Goal: Task Accomplishment & Management: Manage account settings

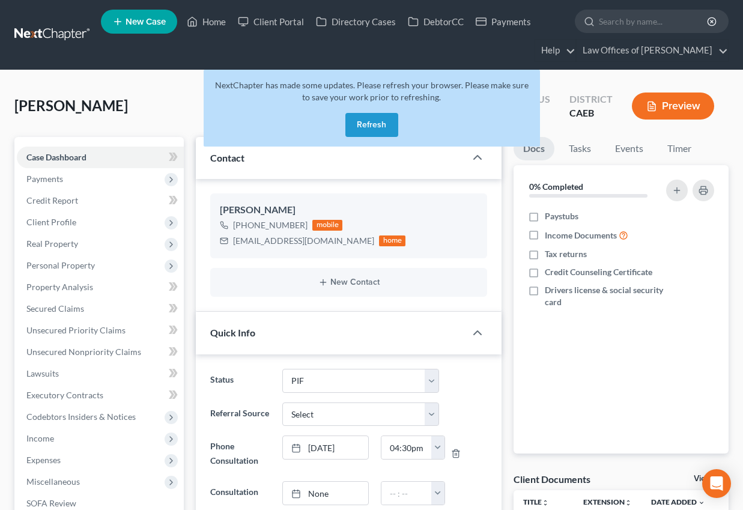
select select "11"
select select "0"
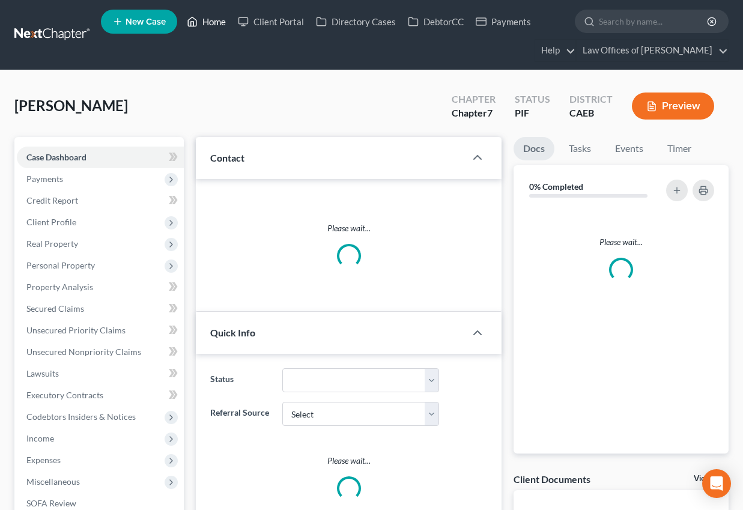
click at [217, 25] on link "Home" at bounding box center [206, 22] width 51 height 22
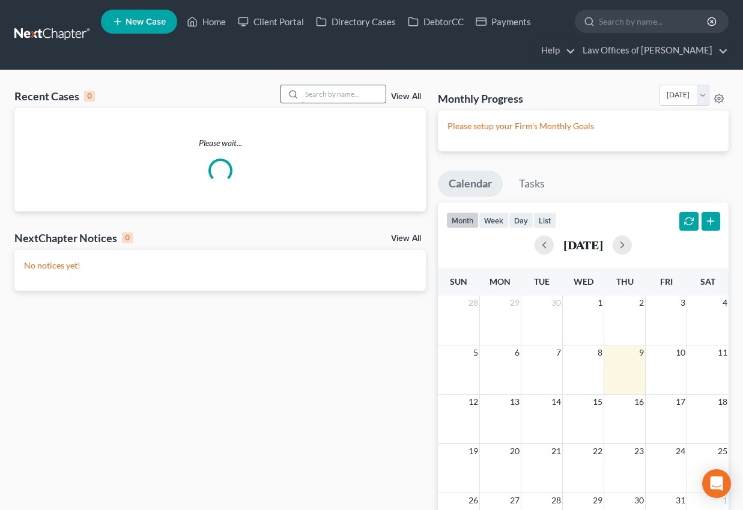
click at [335, 97] on input "search" at bounding box center [343, 93] width 84 height 17
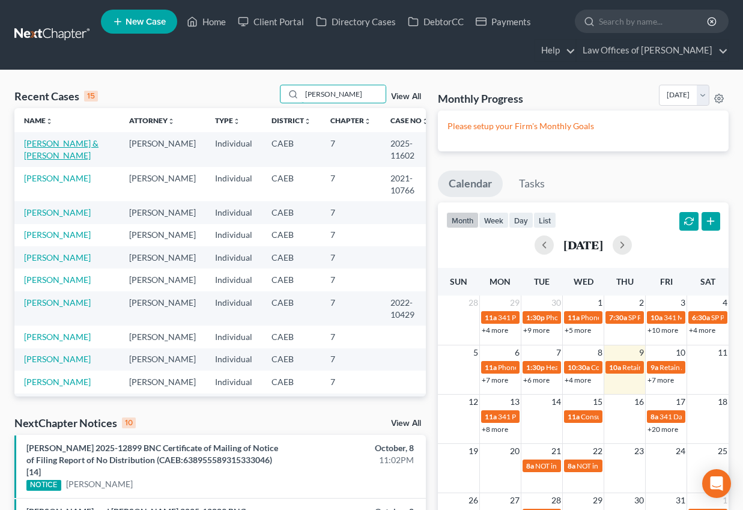
type input "[PERSON_NAME]"
click at [78, 145] on link "[PERSON_NAME] & [PERSON_NAME]" at bounding box center [61, 149] width 74 height 22
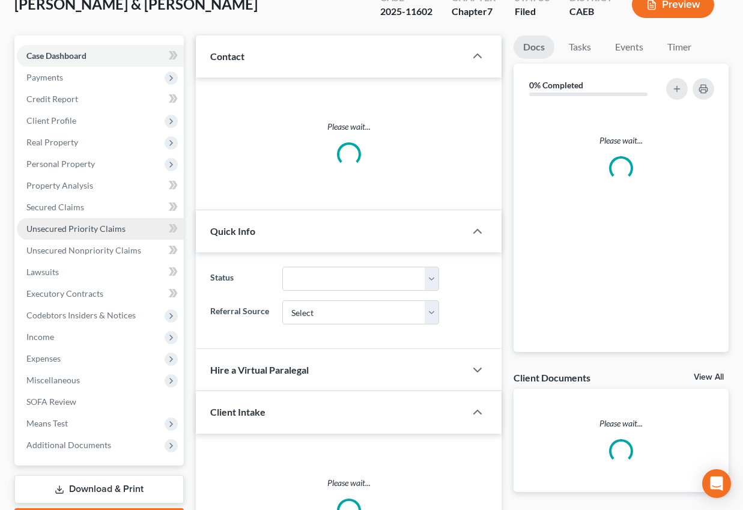
scroll to position [110, 0]
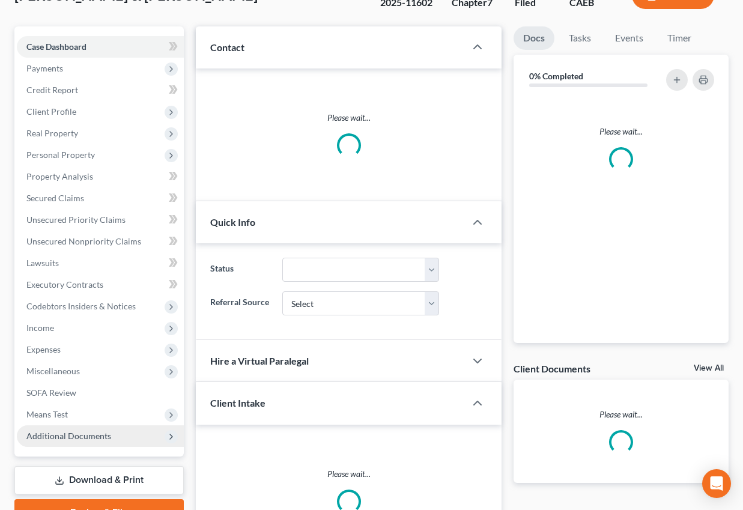
click at [83, 441] on span "Additional Documents" at bounding box center [100, 436] width 167 height 22
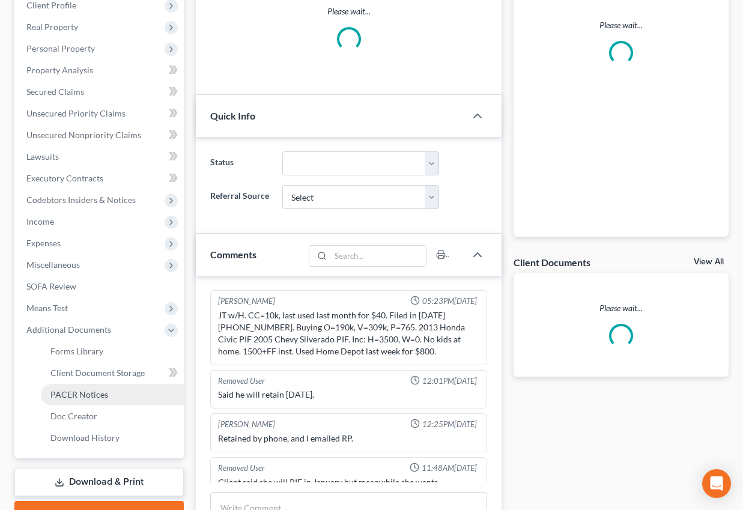
scroll to position [222, 0]
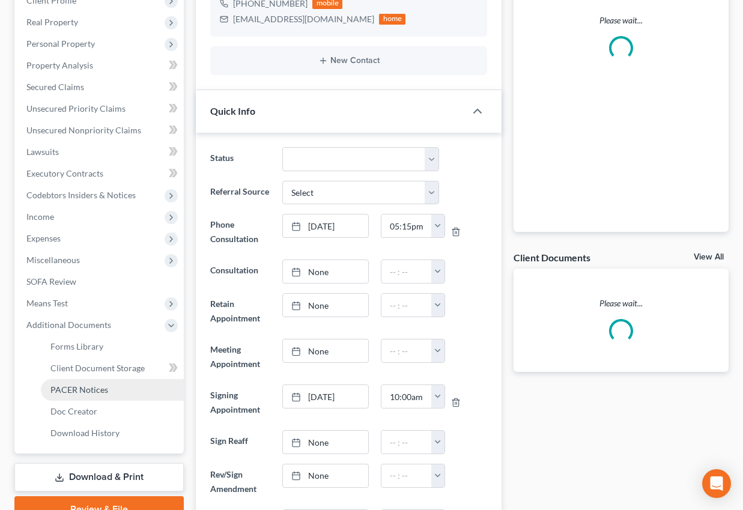
click at [70, 389] on span "PACER Notices" at bounding box center [79, 389] width 58 height 10
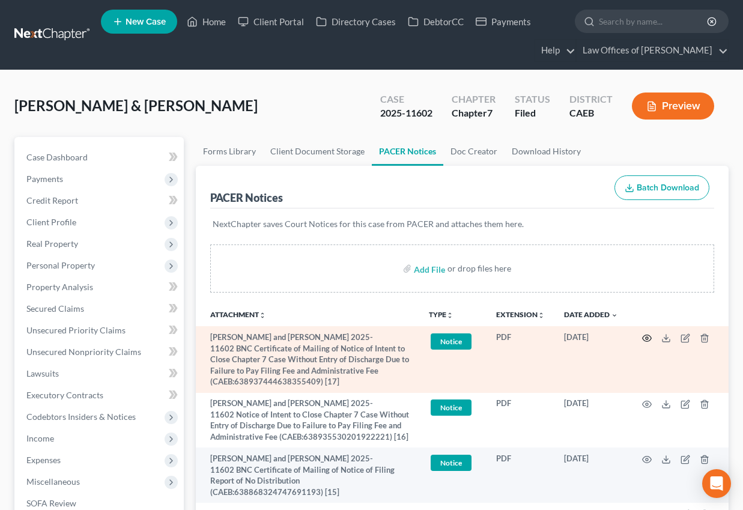
click at [648, 338] on icon "button" at bounding box center [647, 338] width 10 height 10
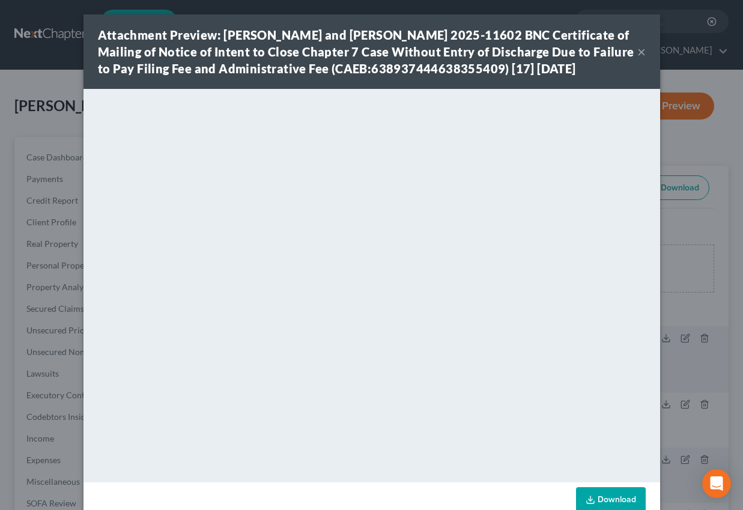
click at [641, 59] on button "×" at bounding box center [641, 51] width 8 height 14
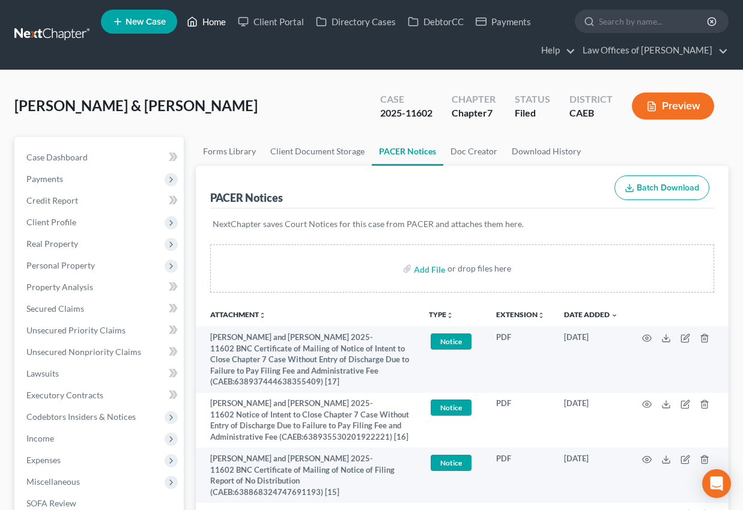
click at [219, 19] on link "Home" at bounding box center [206, 22] width 51 height 22
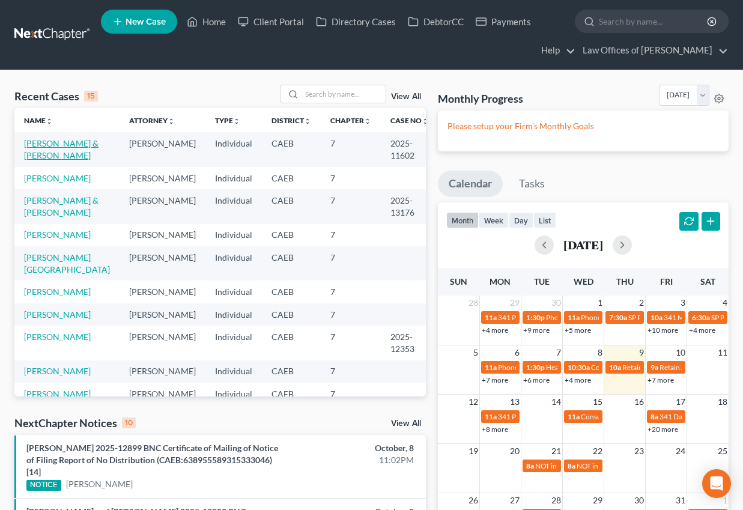
click at [66, 151] on link "[PERSON_NAME] & [PERSON_NAME]" at bounding box center [61, 149] width 74 height 22
select select "5"
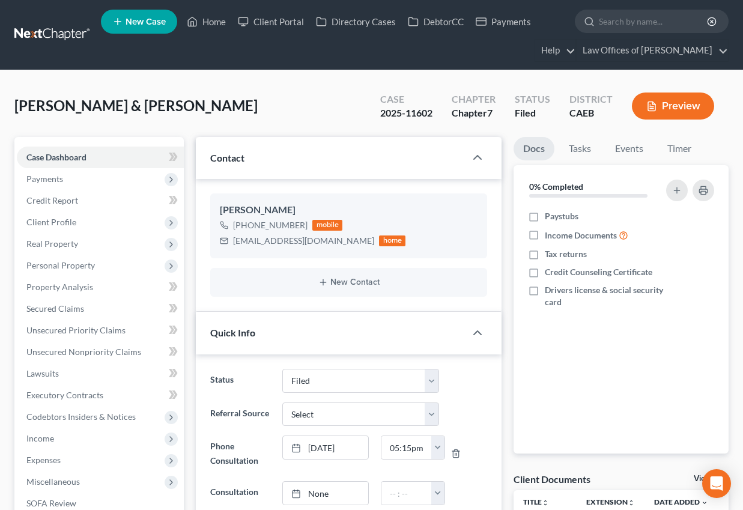
scroll to position [4370, 0]
drag, startPoint x: 77, startPoint y: 224, endPoint x: 73, endPoint y: 229, distance: 6.4
click at [73, 228] on span "Client Profile" at bounding box center [100, 222] width 167 height 22
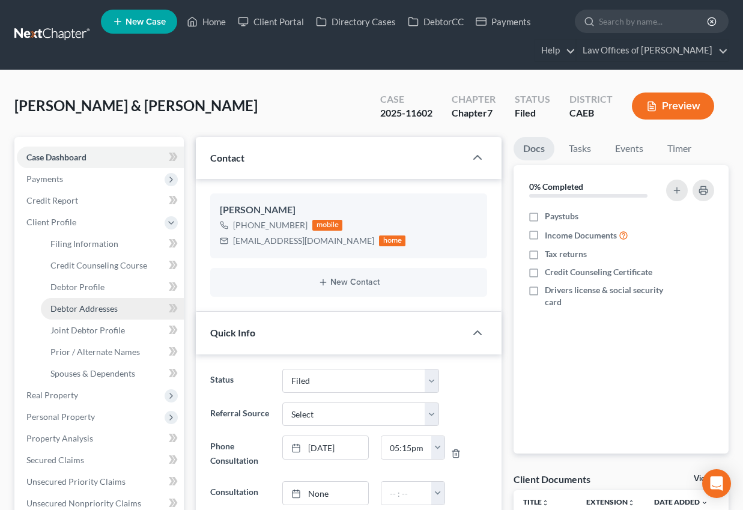
click at [85, 312] on span "Debtor Addresses" at bounding box center [83, 308] width 67 height 10
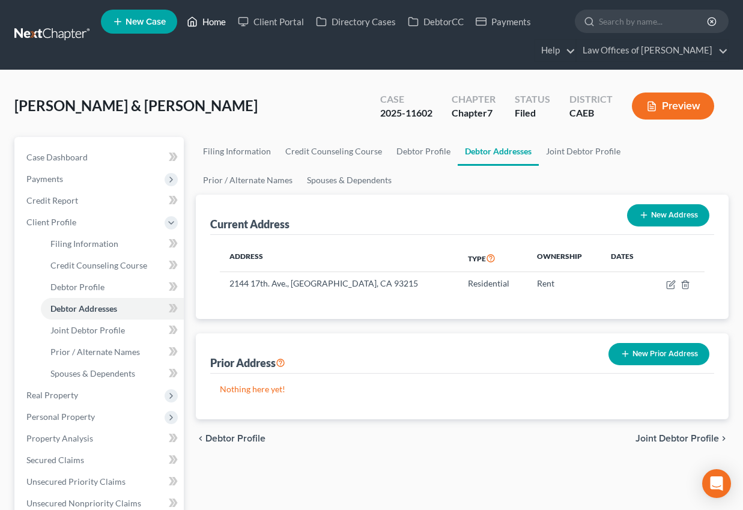
click at [219, 17] on link "Home" at bounding box center [206, 22] width 51 height 22
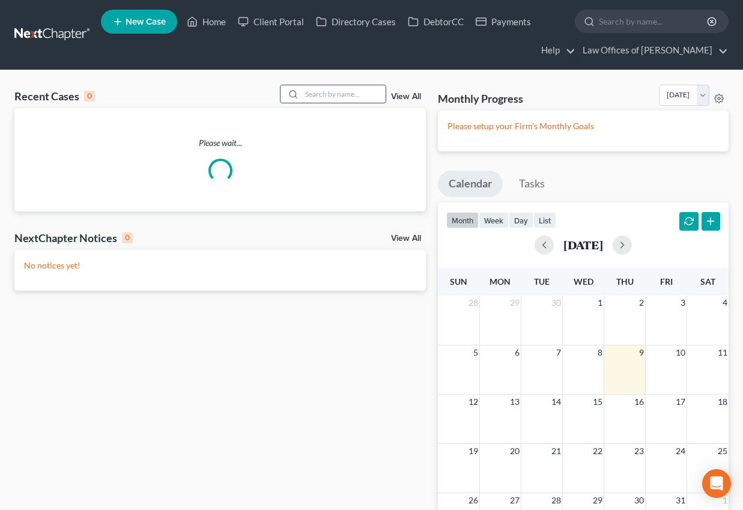
click at [348, 92] on input "search" at bounding box center [343, 93] width 84 height 17
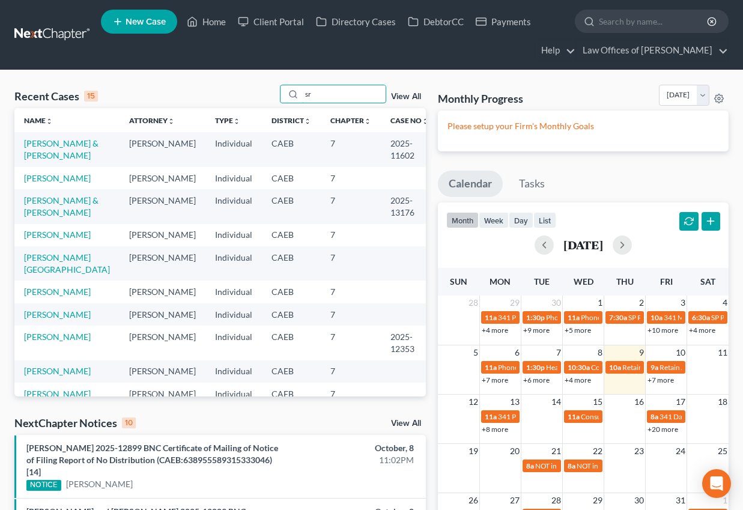
type input "s"
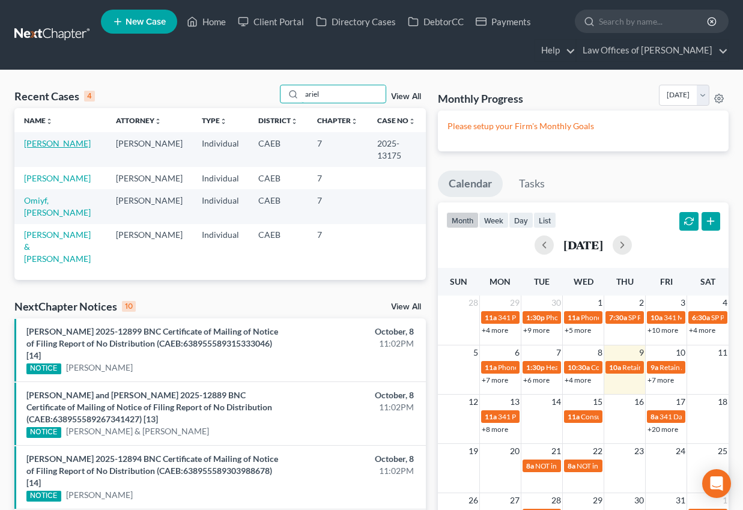
type input "ariel"
click at [44, 145] on link "[PERSON_NAME]" at bounding box center [57, 143] width 67 height 10
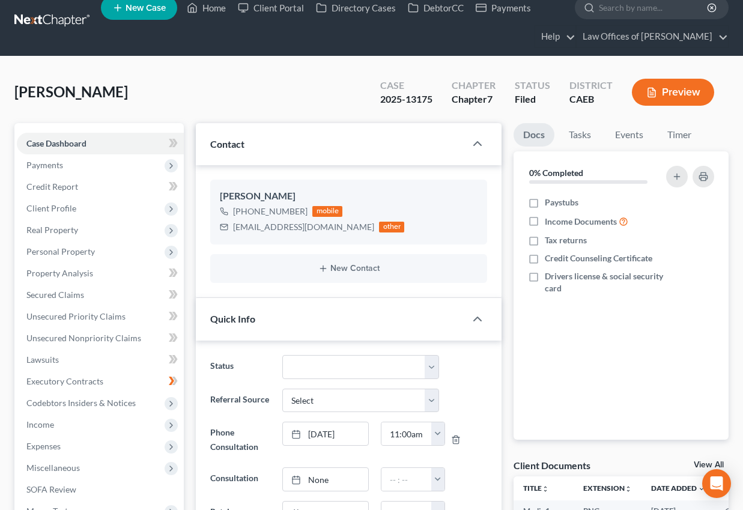
scroll to position [17, 0]
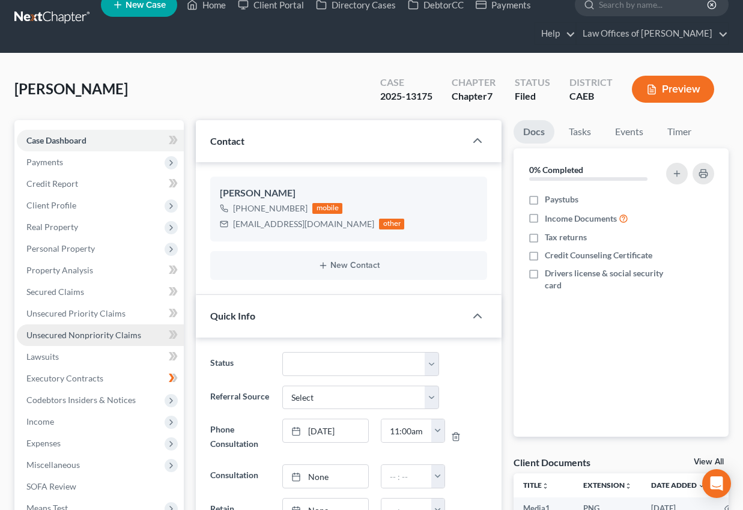
click at [81, 336] on span "Unsecured Nonpriority Claims" at bounding box center [83, 335] width 115 height 10
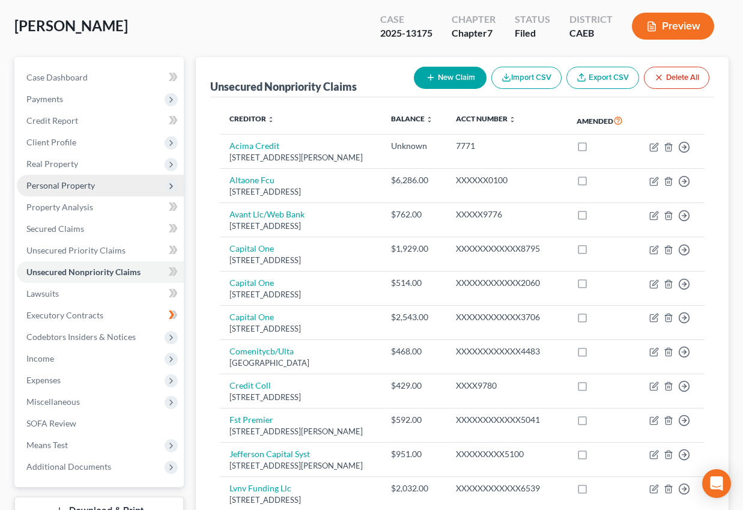
scroll to position [84, 0]
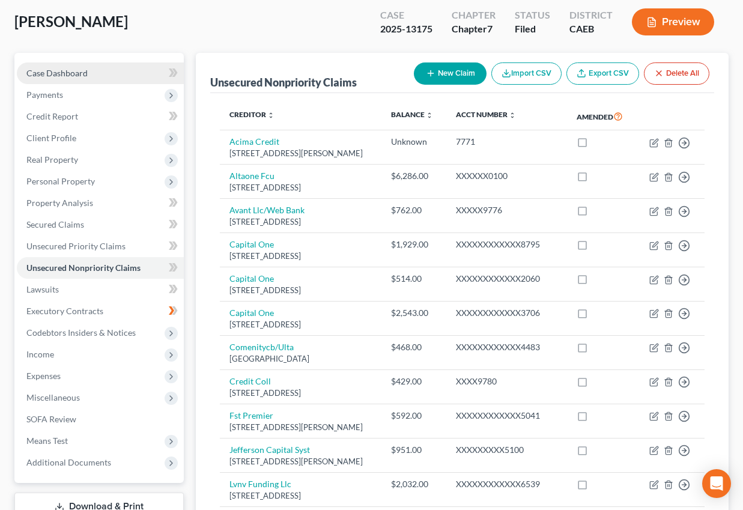
click at [70, 73] on span "Case Dashboard" at bounding box center [56, 73] width 61 height 10
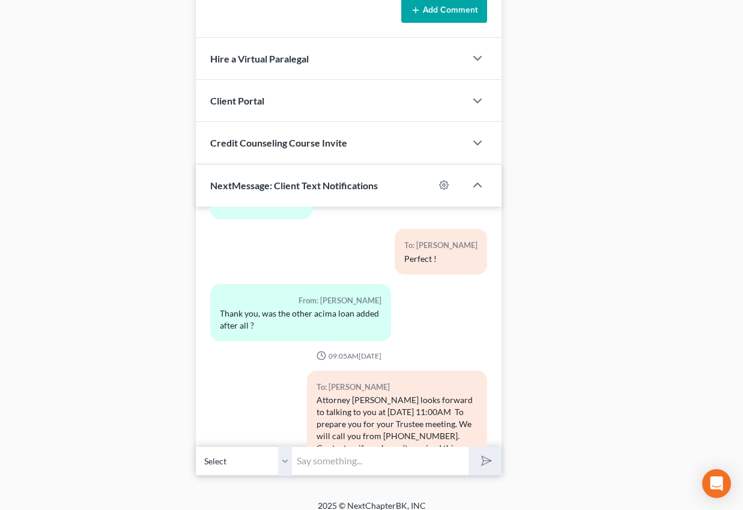
scroll to position [1106, 0]
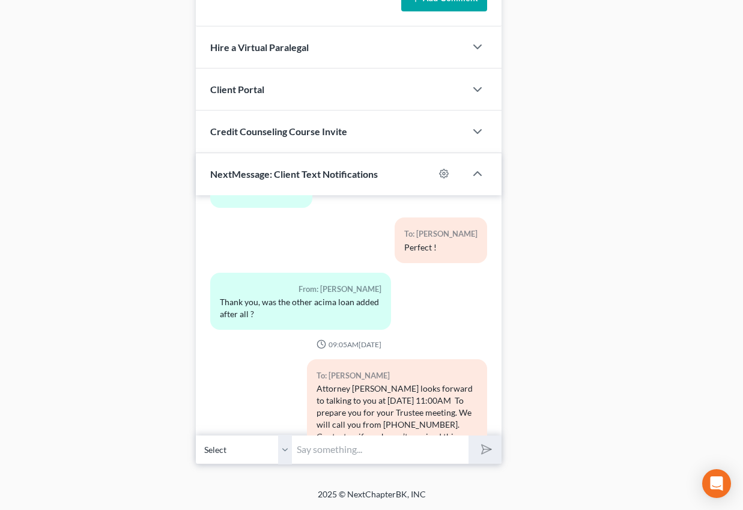
click at [333, 451] on input "text" at bounding box center [380, 449] width 177 height 29
type input "Good morning, the Acima loan is included in your list of creditors."
click at [474, 455] on button "submit" at bounding box center [484, 449] width 33 height 28
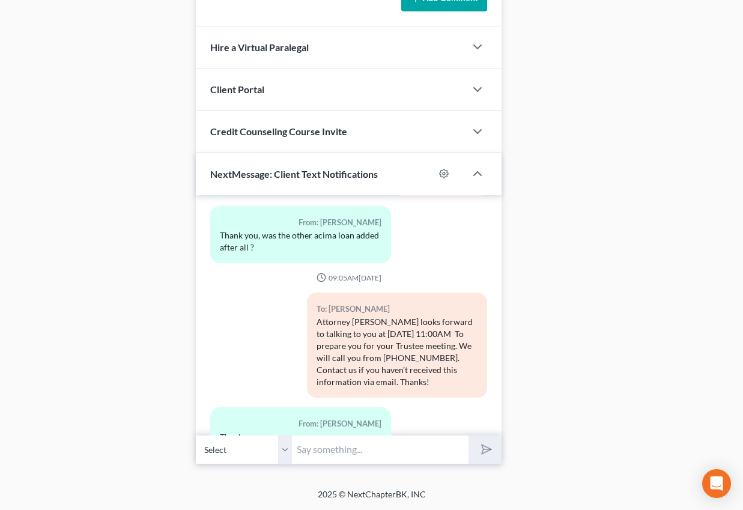
scroll to position [0, 0]
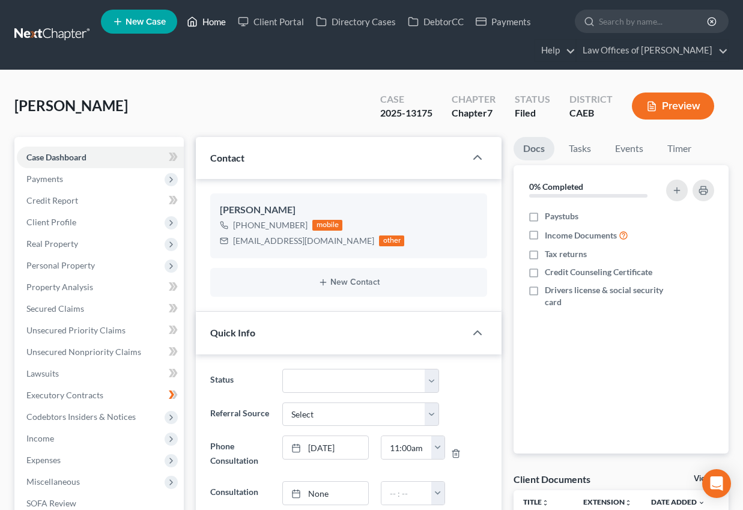
drag, startPoint x: 212, startPoint y: 20, endPoint x: 188, endPoint y: 145, distance: 127.8
click at [211, 20] on link "Home" at bounding box center [206, 22] width 51 height 22
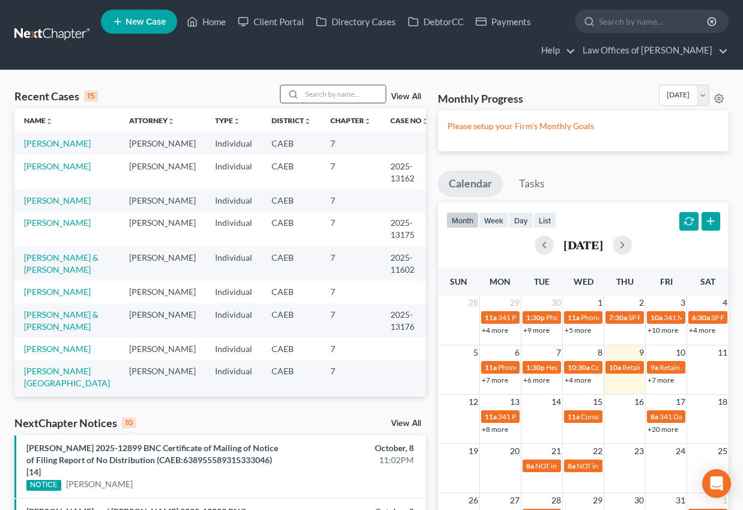
scroll to position [4, 0]
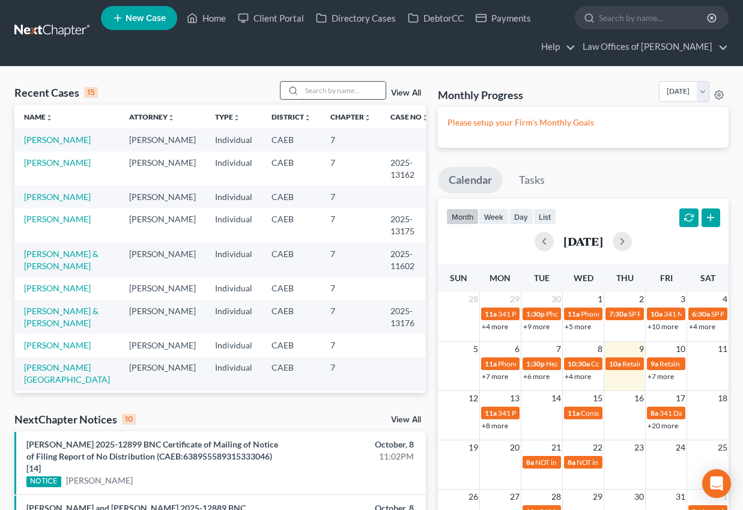
click at [341, 92] on input "search" at bounding box center [343, 90] width 84 height 17
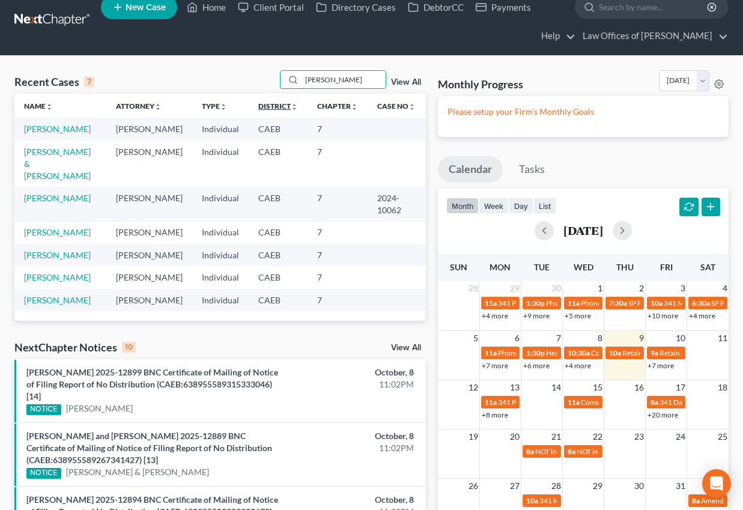
scroll to position [18, 0]
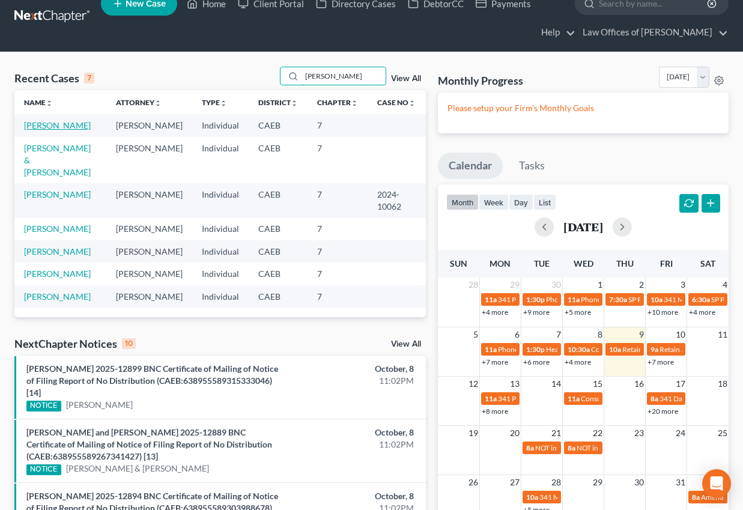
type input "[PERSON_NAME]"
click at [77, 126] on link "[PERSON_NAME]" at bounding box center [57, 125] width 67 height 10
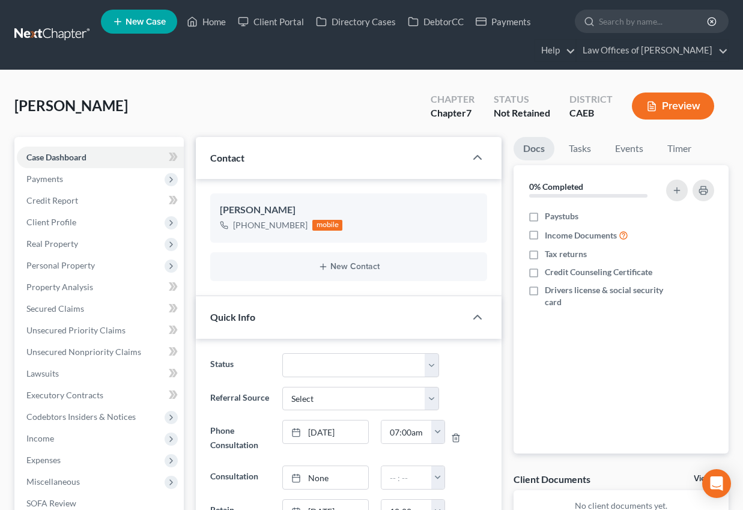
scroll to position [960, 0]
click at [66, 180] on span "Payments" at bounding box center [100, 179] width 167 height 22
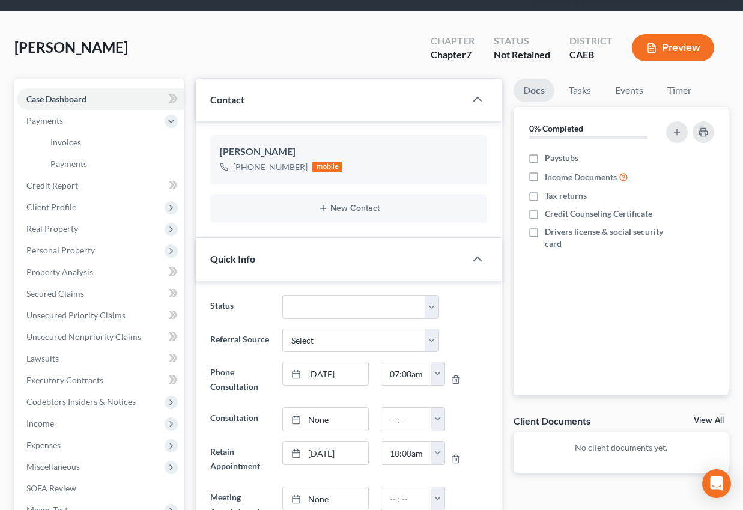
scroll to position [0, 0]
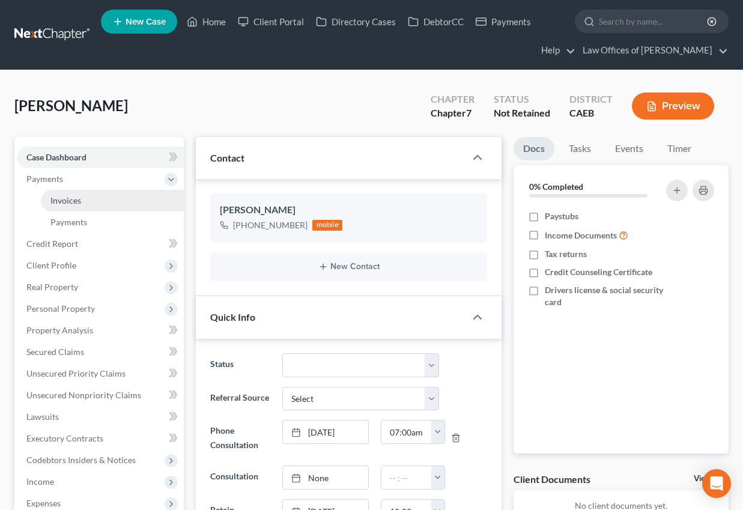
click at [92, 202] on link "Invoices" at bounding box center [112, 201] width 143 height 22
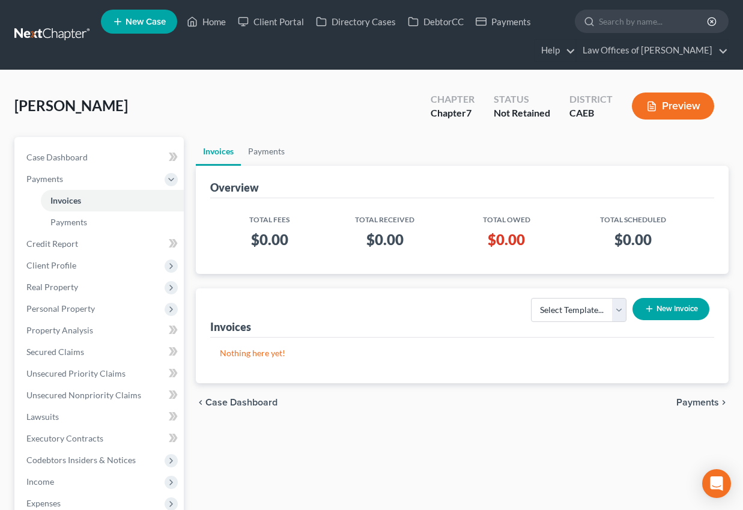
click at [678, 316] on button "New Invoice" at bounding box center [670, 309] width 77 height 22
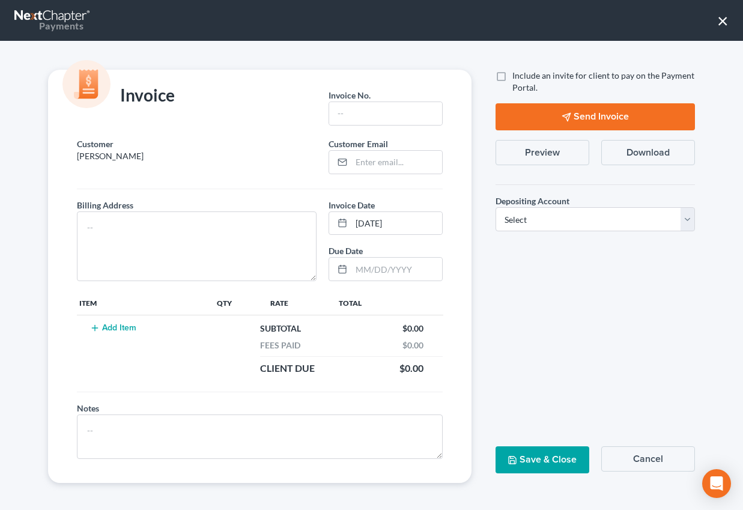
click at [725, 19] on button "×" at bounding box center [722, 20] width 11 height 19
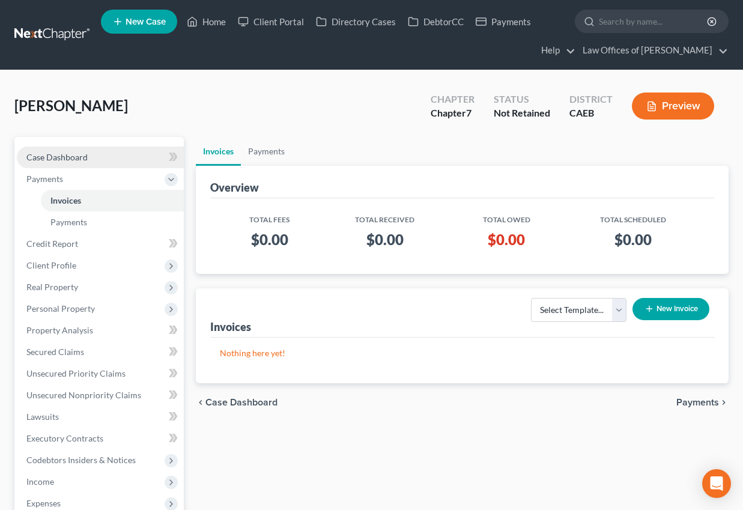
click at [95, 154] on link "Case Dashboard" at bounding box center [100, 158] width 167 height 22
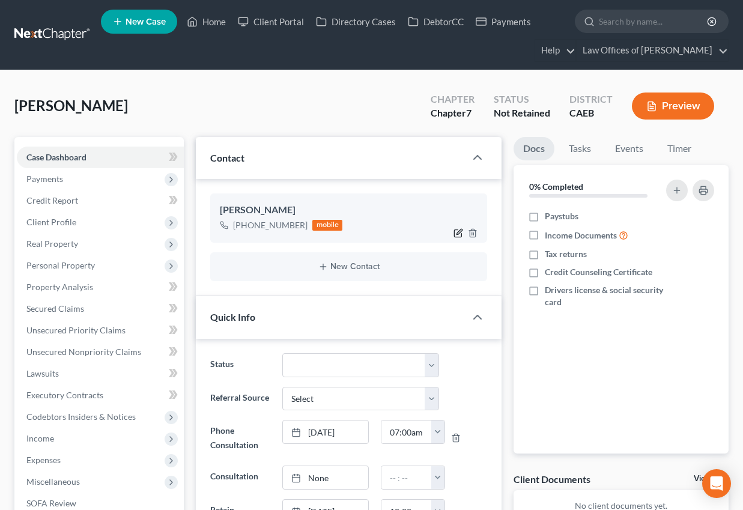
click at [455, 234] on icon "button" at bounding box center [458, 233] width 7 height 7
select select "0"
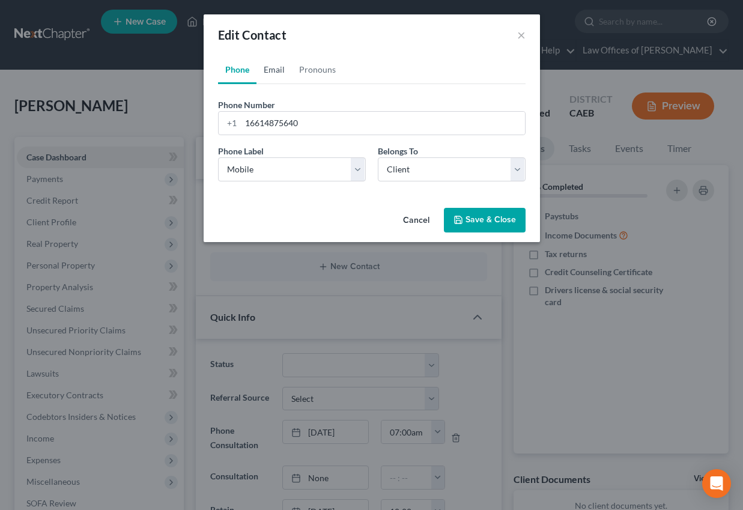
scroll to position [960, 0]
click at [283, 67] on link "Email" at bounding box center [273, 69] width 35 height 29
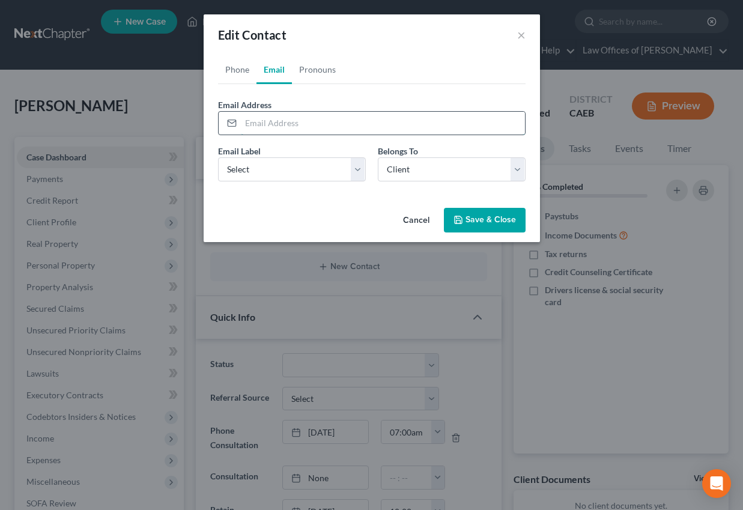
click at [293, 126] on input "email" at bounding box center [383, 123] width 284 height 23
type input "[EMAIL_ADDRESS][DOMAIN_NAME]"
click at [291, 176] on select "Select Home Work Other" at bounding box center [292, 169] width 148 height 24
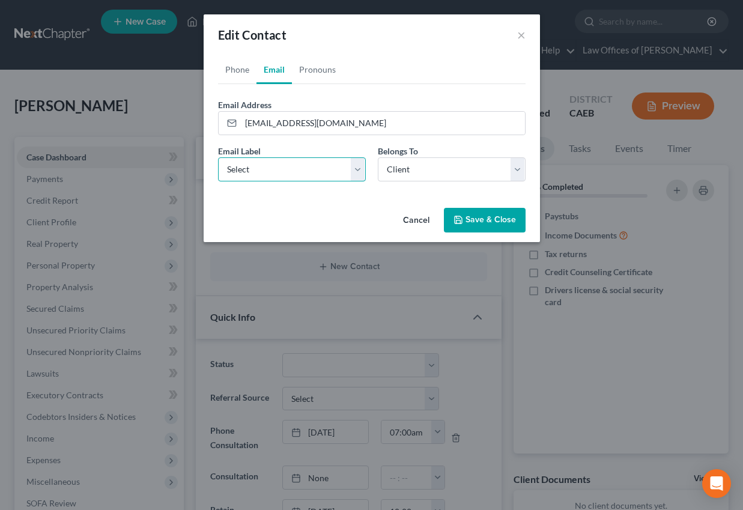
select select "0"
click at [218, 157] on select "Select Home Work Other" at bounding box center [292, 169] width 148 height 24
click at [407, 174] on select "Select Client Other" at bounding box center [452, 169] width 148 height 24
click at [378, 157] on select "Select Client Other" at bounding box center [452, 169] width 148 height 24
click at [494, 221] on button "Save & Close" at bounding box center [485, 220] width 82 height 25
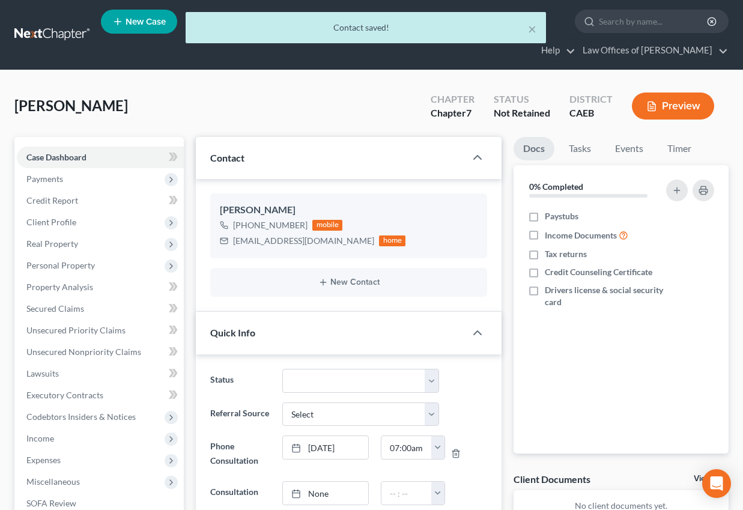
click at [180, 124] on div "[PERSON_NAME] Upgraded Chapter Chapter 7 Status Not Retained District CAEB Prev…" at bounding box center [371, 111] width 714 height 52
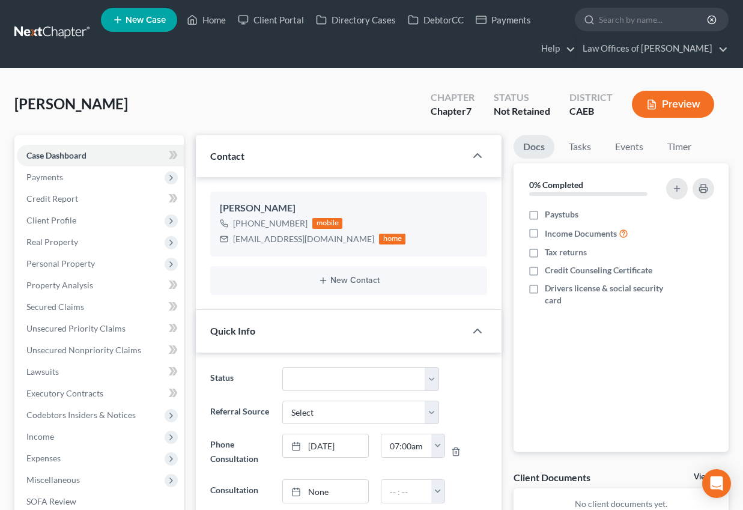
scroll to position [0, 0]
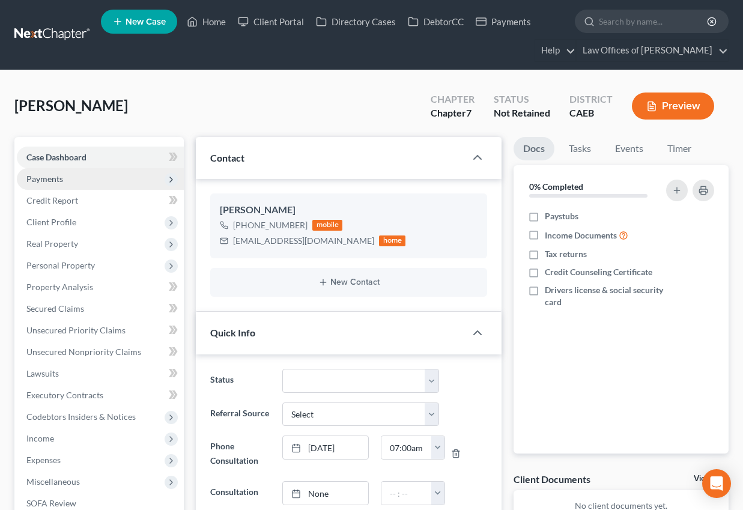
click at [68, 179] on span "Payments" at bounding box center [100, 179] width 167 height 22
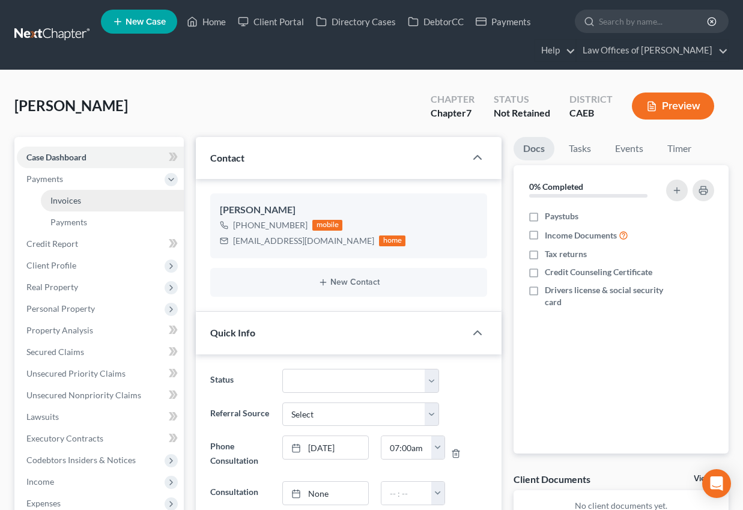
click at [84, 205] on link "Invoices" at bounding box center [112, 201] width 143 height 22
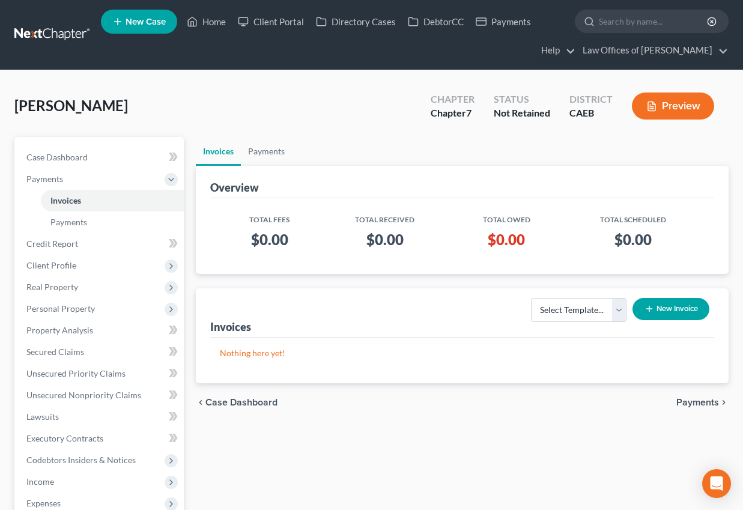
click at [691, 308] on button "New Invoice" at bounding box center [670, 309] width 77 height 22
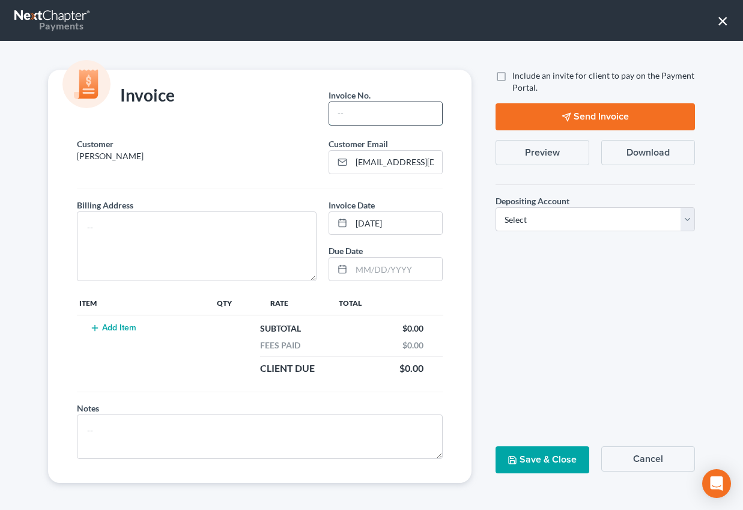
click at [340, 111] on input "text" at bounding box center [385, 113] width 113 height 23
type input "10092501"
click at [104, 255] on textarea at bounding box center [197, 246] width 240 height 70
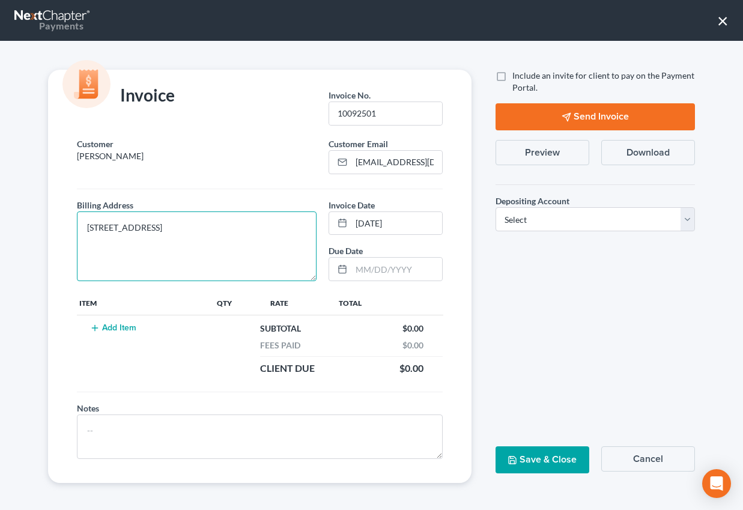
type textarea "[STREET_ADDRESS]"
click at [105, 328] on button "Add Item" at bounding box center [112, 328] width 53 height 10
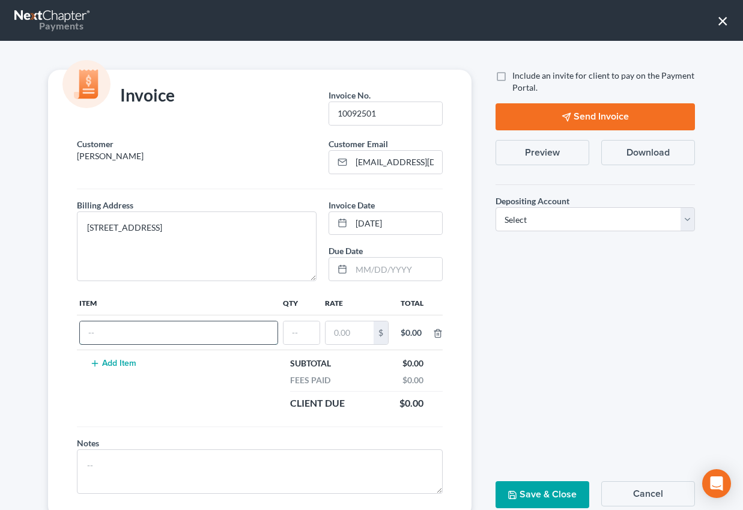
click at [128, 333] on input "text" at bounding box center [179, 332] width 198 height 23
type input "Attorneys Fee"
click at [300, 336] on input "text" at bounding box center [301, 332] width 36 height 23
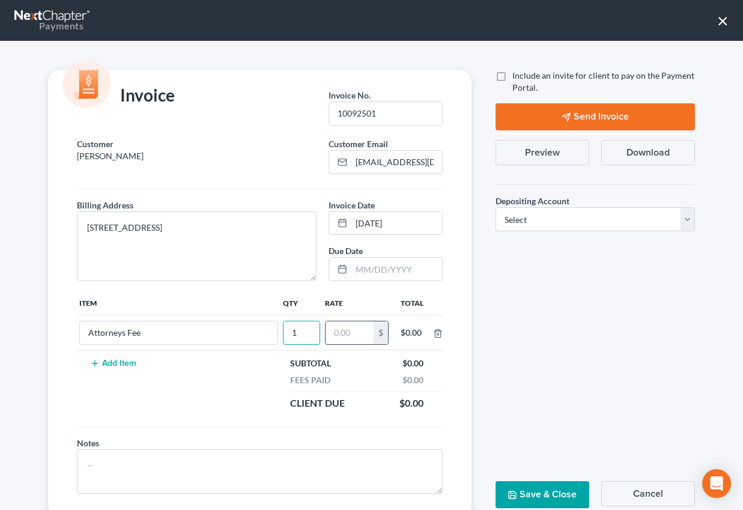
type input "1"
click at [344, 333] on input "text" at bounding box center [349, 332] width 48 height 23
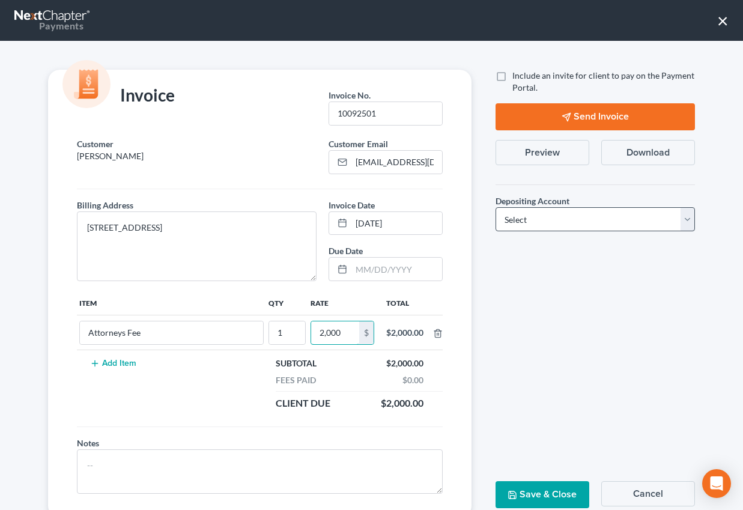
type input "2,000"
click at [551, 223] on select "Select Operation Trust" at bounding box center [594, 219] width 199 height 24
select select "0"
click at [495, 207] on select "Select Operation Trust" at bounding box center [594, 219] width 199 height 24
click at [566, 486] on button "Save & Close" at bounding box center [542, 494] width 94 height 27
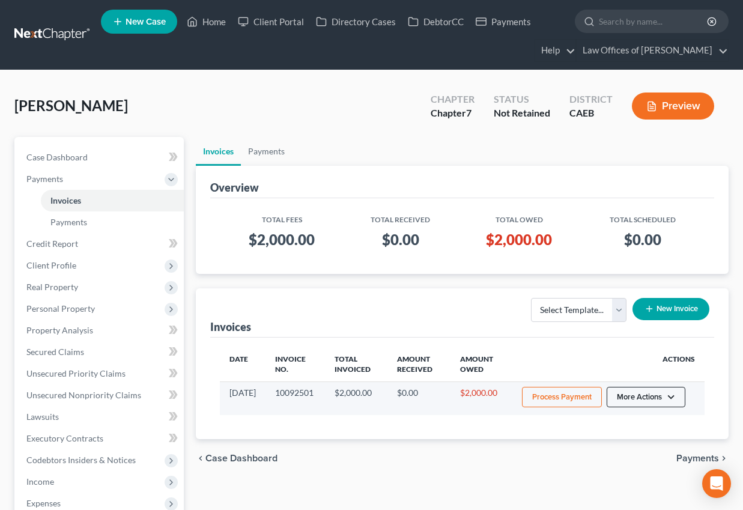
click at [664, 401] on button "More Actions" at bounding box center [646, 397] width 79 height 20
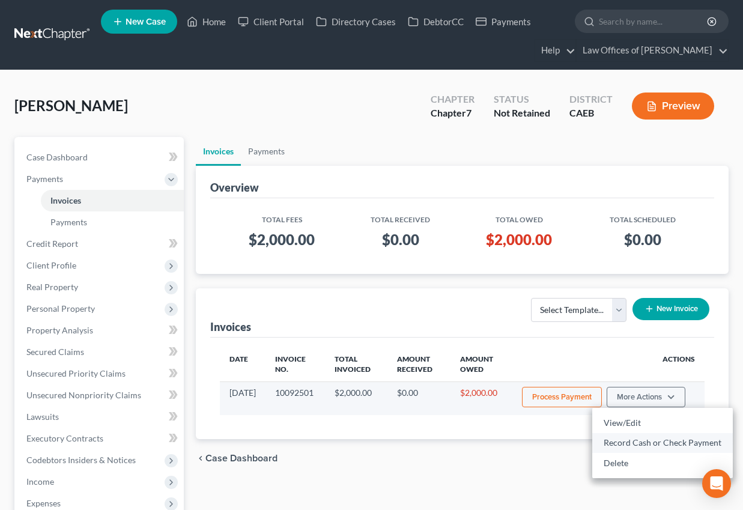
click at [631, 440] on link "Record Cash or Check Payment" at bounding box center [662, 442] width 141 height 20
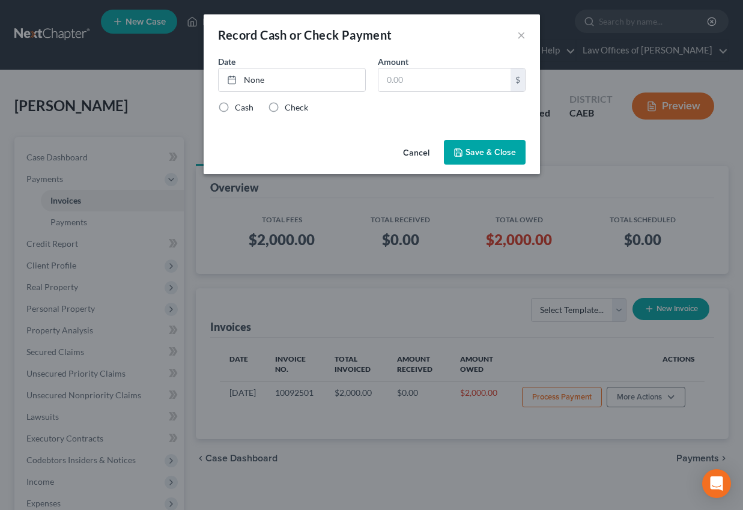
click at [399, 63] on label "Amount" at bounding box center [393, 61] width 31 height 13
click at [399, 77] on input "text" at bounding box center [444, 79] width 132 height 23
type input "2,000"
click at [273, 93] on div "Date None close Date Time chevron_left [DATE] chevron_right Su M Tu W Th F Sa 2…" at bounding box center [371, 78] width 319 height 46
click at [274, 81] on link "None" at bounding box center [292, 79] width 147 height 23
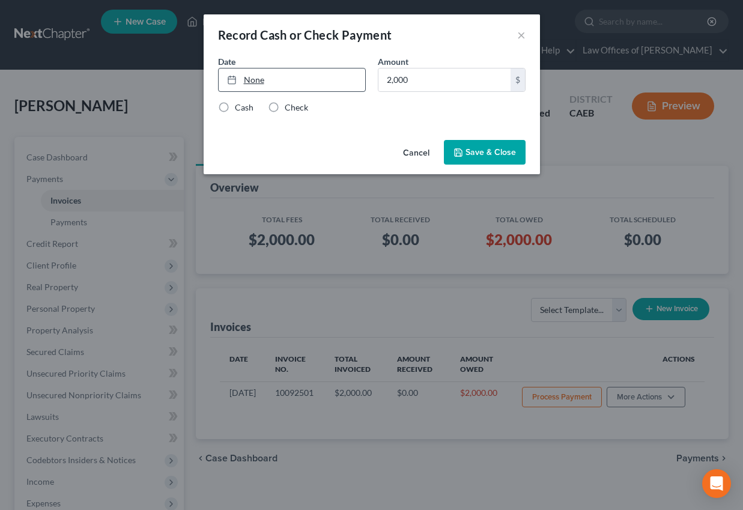
type input "[DATE]"
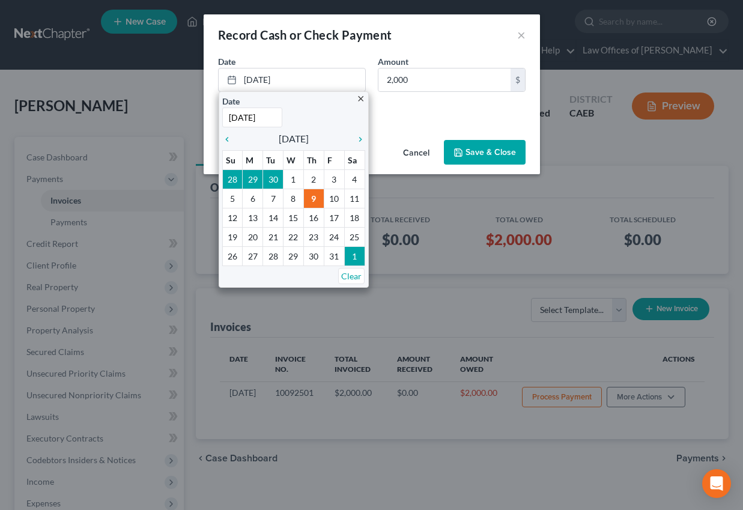
click at [386, 104] on div "Cash Check" at bounding box center [371, 107] width 307 height 12
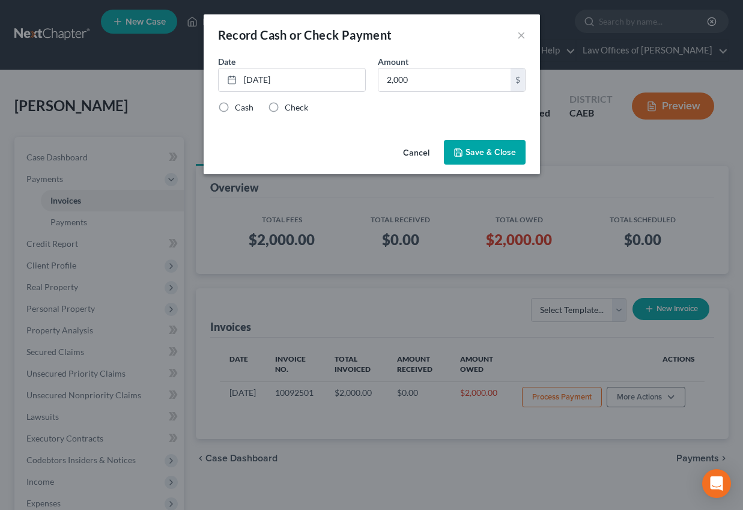
click at [285, 107] on label "Check" at bounding box center [296, 107] width 23 height 12
click at [289, 107] on input "Check" at bounding box center [293, 105] width 8 height 8
radio input "true"
click at [509, 154] on button "Save & Close" at bounding box center [485, 152] width 82 height 25
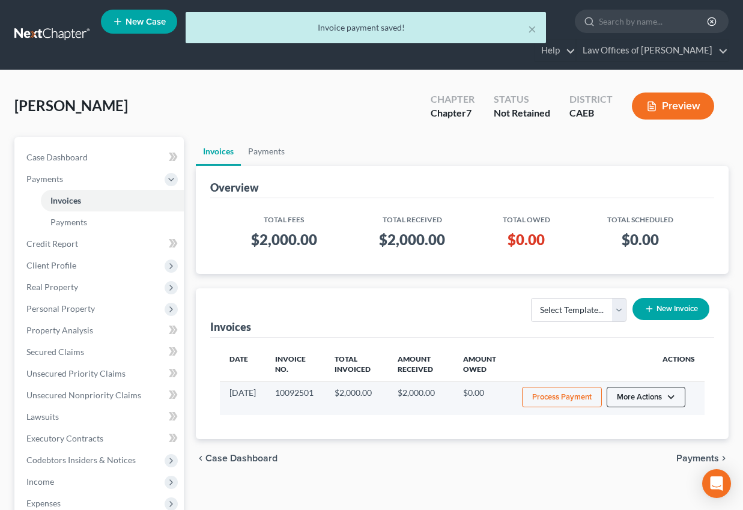
click at [644, 395] on button "More Actions" at bounding box center [646, 397] width 79 height 20
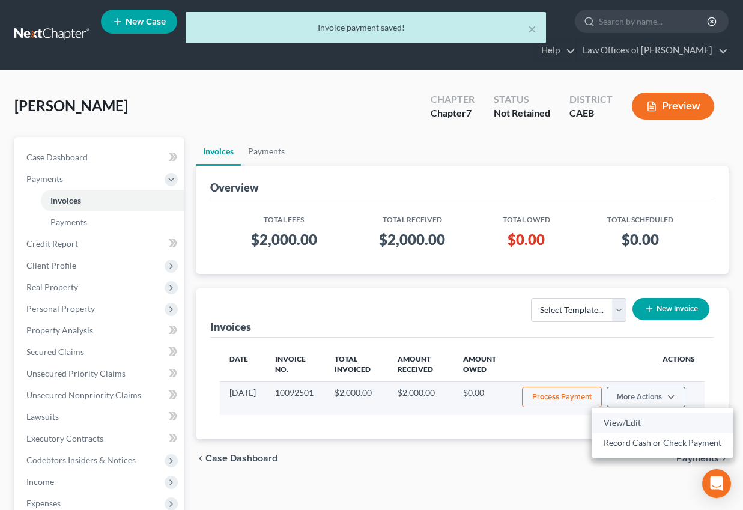
click at [628, 424] on link "View/Edit" at bounding box center [662, 423] width 141 height 20
select select "0"
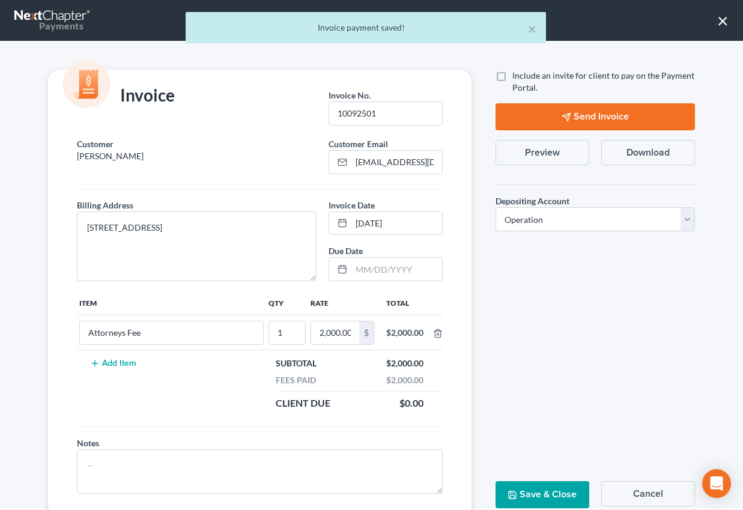
click at [554, 154] on button "Preview" at bounding box center [542, 152] width 94 height 25
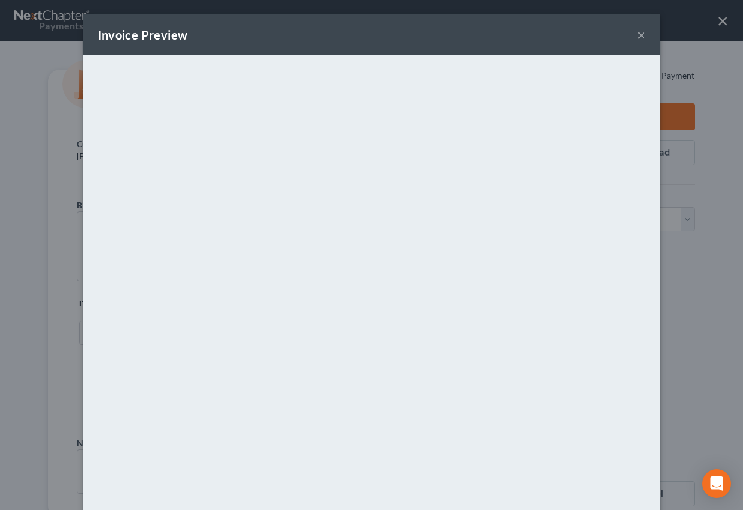
click at [644, 35] on button "×" at bounding box center [641, 35] width 8 height 14
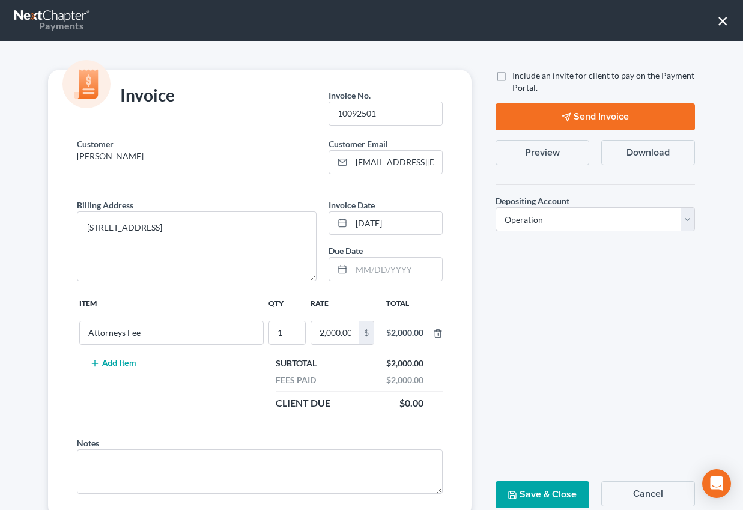
click at [718, 20] on button "×" at bounding box center [722, 20] width 11 height 19
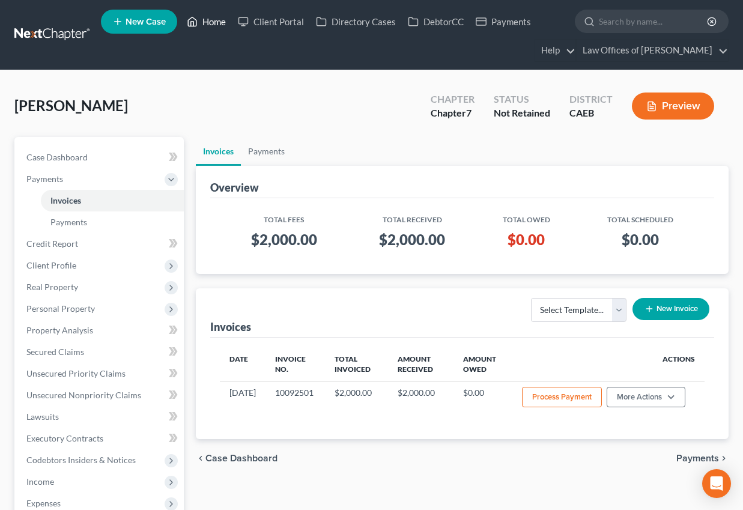
click at [208, 20] on link "Home" at bounding box center [206, 22] width 51 height 22
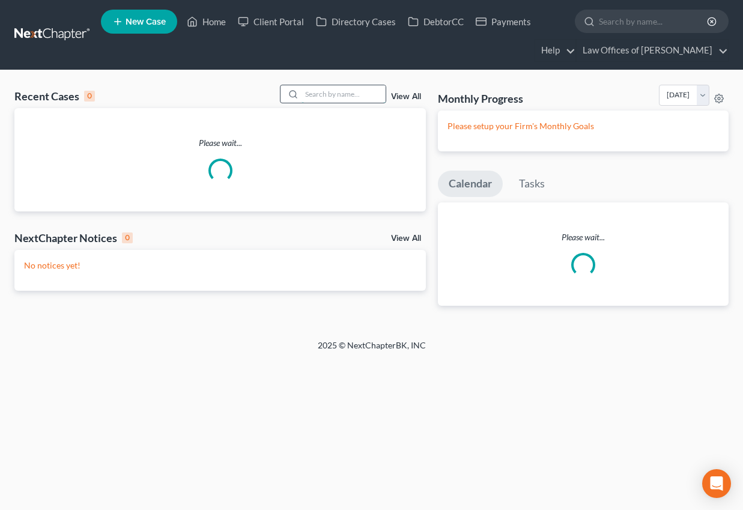
click at [325, 88] on input "search" at bounding box center [343, 93] width 84 height 17
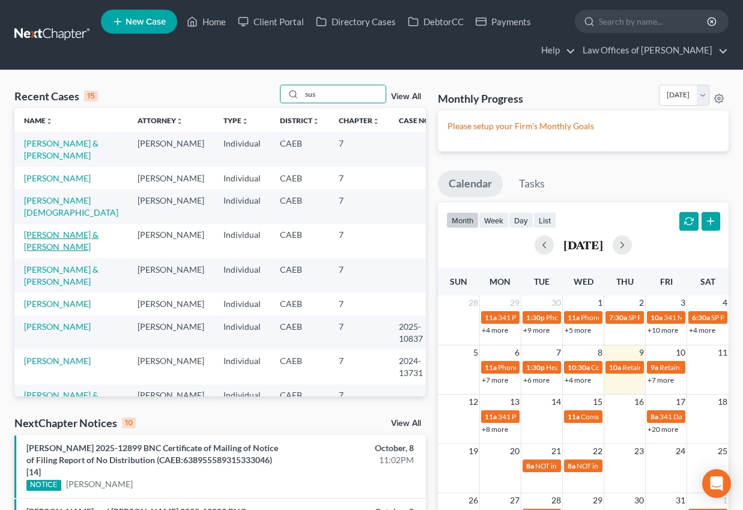
type input "sus"
click at [91, 229] on link "[PERSON_NAME] & [PERSON_NAME]" at bounding box center [61, 240] width 74 height 22
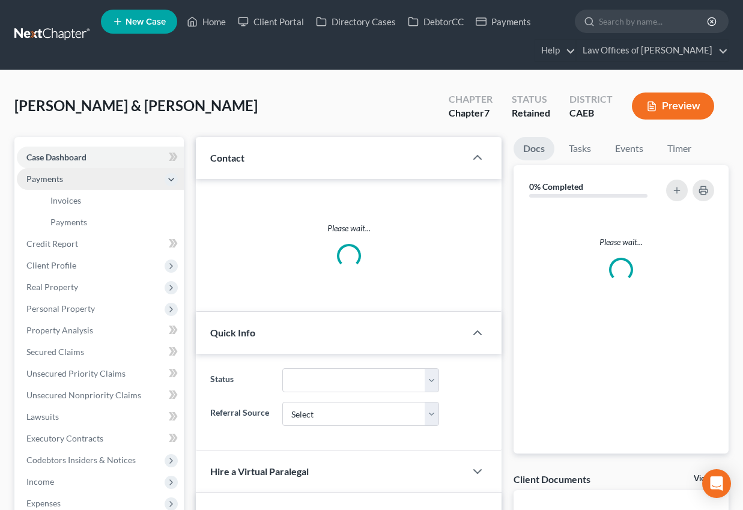
click at [44, 180] on span "Payments" at bounding box center [44, 179] width 37 height 10
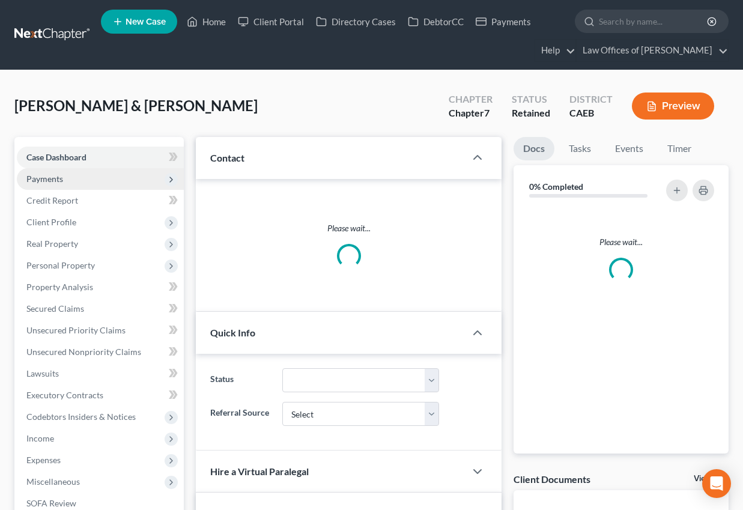
click at [45, 180] on span "Payments" at bounding box center [44, 179] width 37 height 10
click at [65, 201] on span "Invoices" at bounding box center [65, 200] width 31 height 10
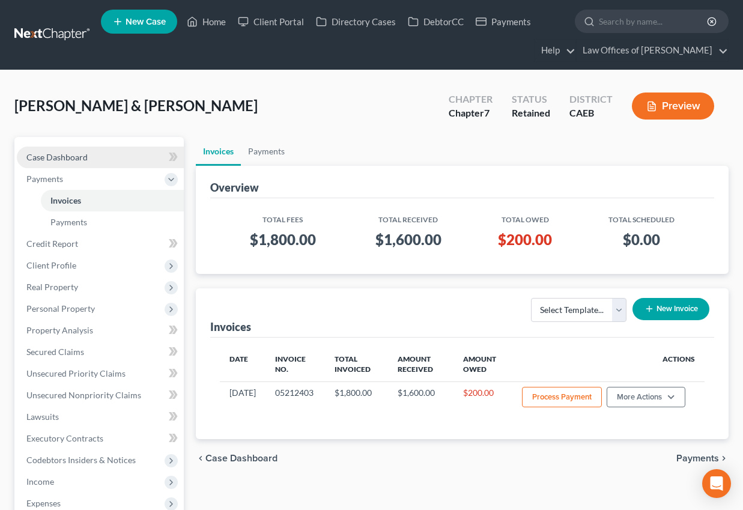
click at [52, 154] on span "Case Dashboard" at bounding box center [56, 157] width 61 height 10
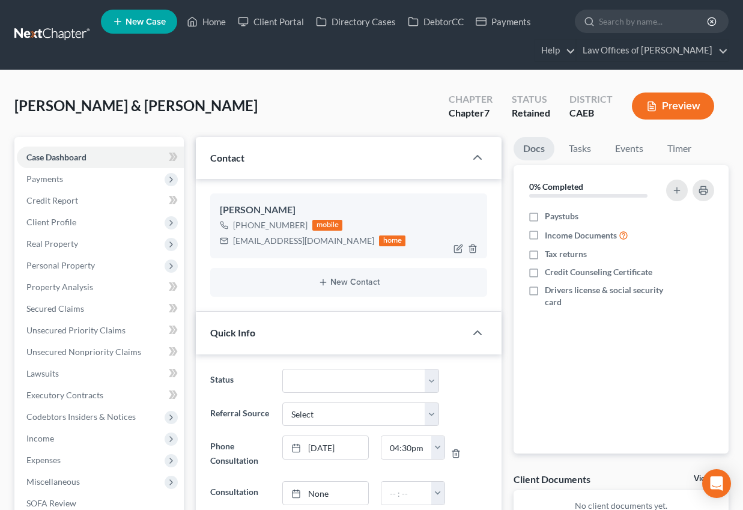
scroll to position [1238, 0]
click at [73, 181] on span "Payments" at bounding box center [100, 179] width 167 height 22
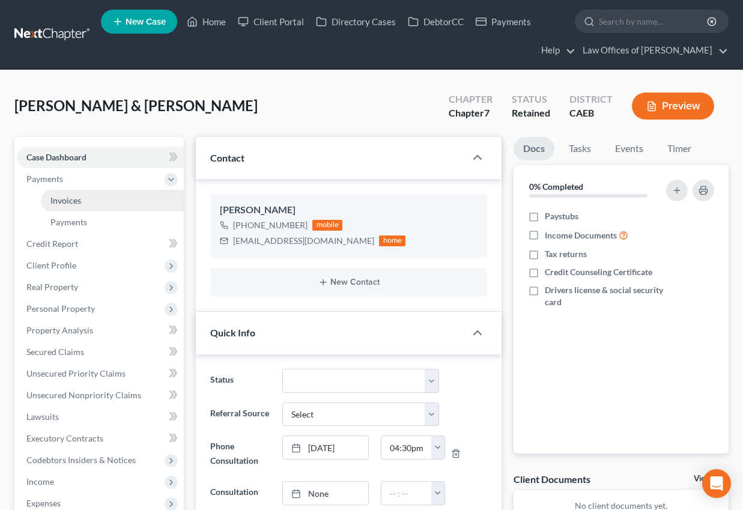
click at [74, 199] on span "Invoices" at bounding box center [65, 200] width 31 height 10
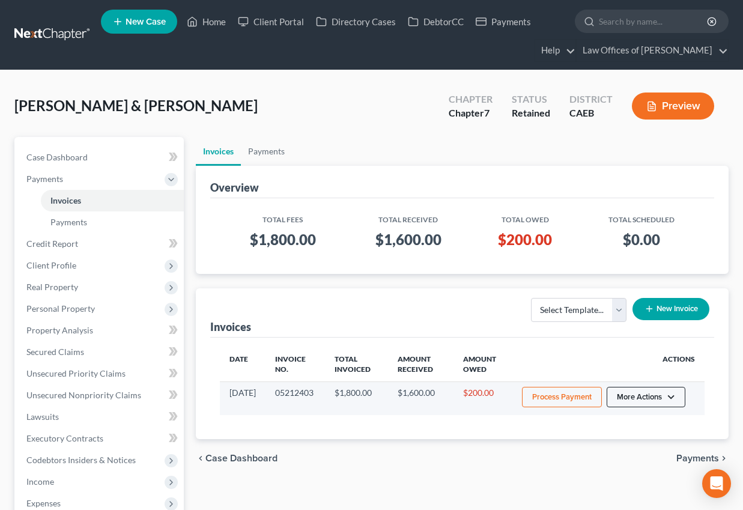
click at [652, 398] on button "More Actions" at bounding box center [646, 397] width 79 height 20
click at [629, 442] on link "Record Cash or Check Payment" at bounding box center [662, 442] width 141 height 20
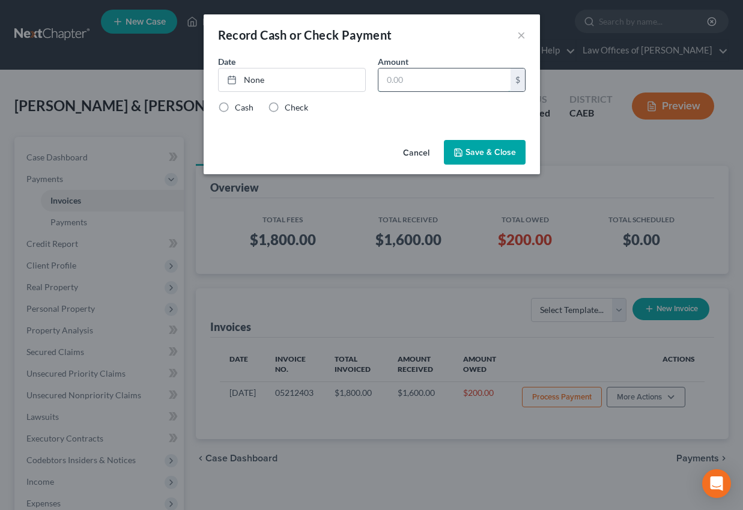
click at [416, 83] on input "text" at bounding box center [444, 79] width 132 height 23
type input "200"
drag, startPoint x: 321, startPoint y: 73, endPoint x: 410, endPoint y: 104, distance: 93.6
click at [321, 73] on link "None" at bounding box center [292, 79] width 147 height 23
type input "[DATE]"
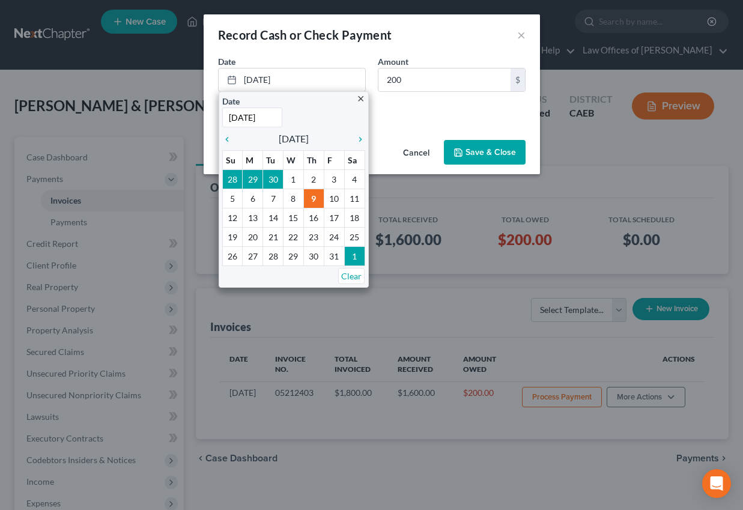
click at [411, 106] on div "Cash Check" at bounding box center [371, 107] width 307 height 12
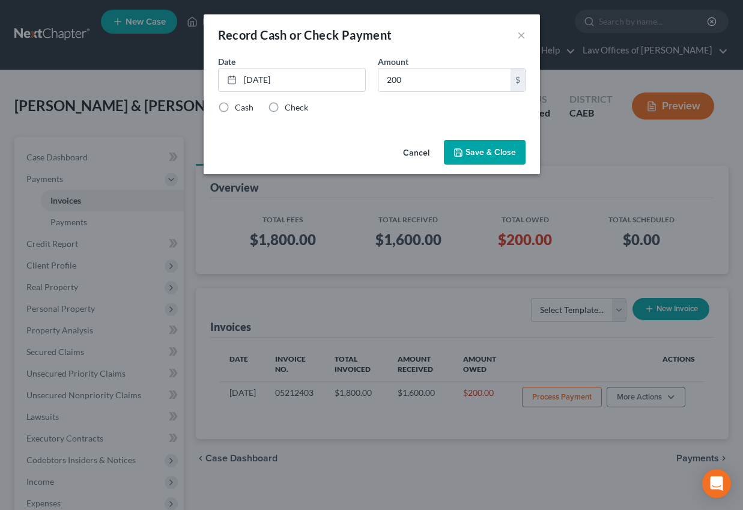
click at [285, 108] on label "Check" at bounding box center [296, 107] width 23 height 12
click at [289, 108] on input "Check" at bounding box center [293, 105] width 8 height 8
radio input "true"
click at [488, 154] on button "Save & Close" at bounding box center [485, 152] width 82 height 25
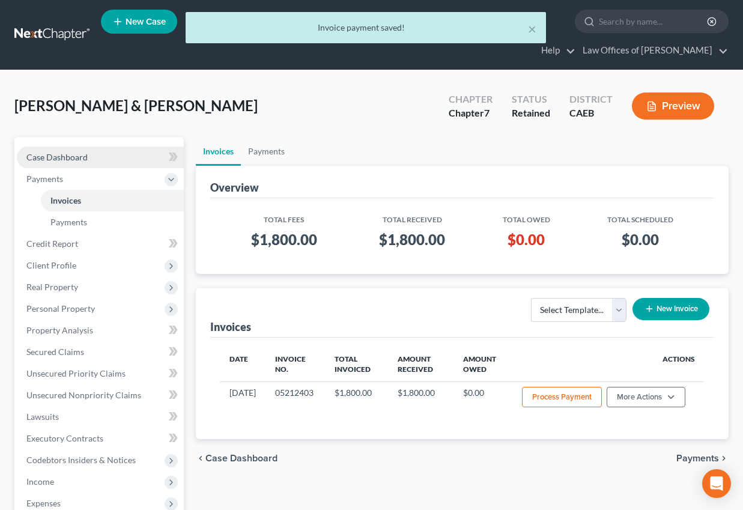
click at [71, 157] on span "Case Dashboard" at bounding box center [56, 157] width 61 height 10
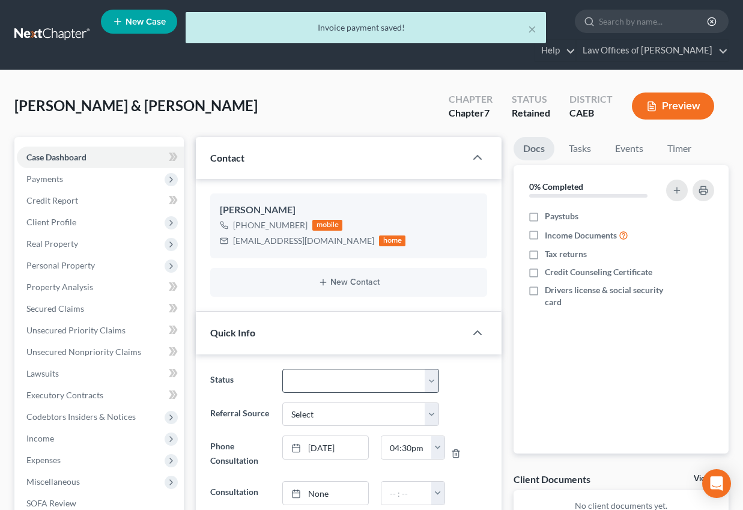
scroll to position [200, 0]
click at [351, 383] on select "Cancelled/Refund Closed Consultation Declined Discharged Filed Income Check In …" at bounding box center [360, 381] width 157 height 24
click at [282, 369] on select "Cancelled/Refund Closed Consultation Declined Discharged Filed Income Check In …" at bounding box center [360, 381] width 157 height 24
click at [328, 386] on select "Cancelled/Refund Closed Consultation Declined Discharged Filed Income Check In …" at bounding box center [360, 381] width 157 height 24
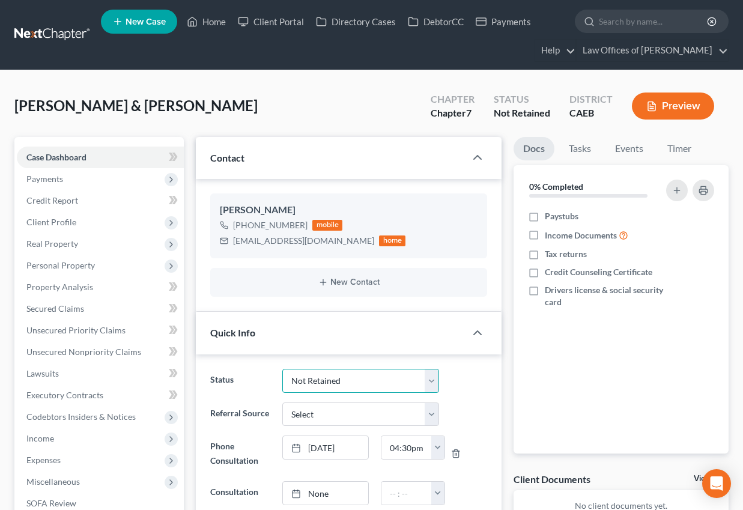
select select "11"
click at [282, 369] on select "Cancelled/Refund Closed Consultation Declined Discharged Filed Income Check In …" at bounding box center [360, 381] width 157 height 24
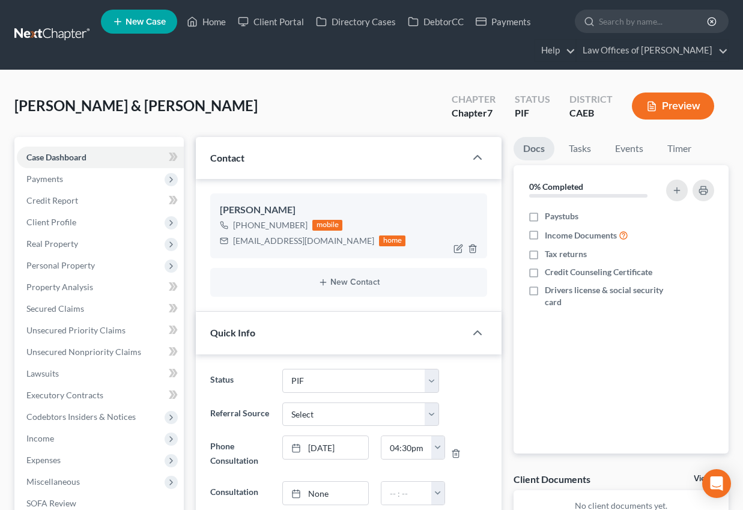
click at [442, 240] on div "[PHONE_NUMBER] mobile [EMAIL_ADDRESS][DOMAIN_NAME] home" at bounding box center [349, 232] width 258 height 31
click at [363, 282] on button "New Contact" at bounding box center [349, 282] width 258 height 10
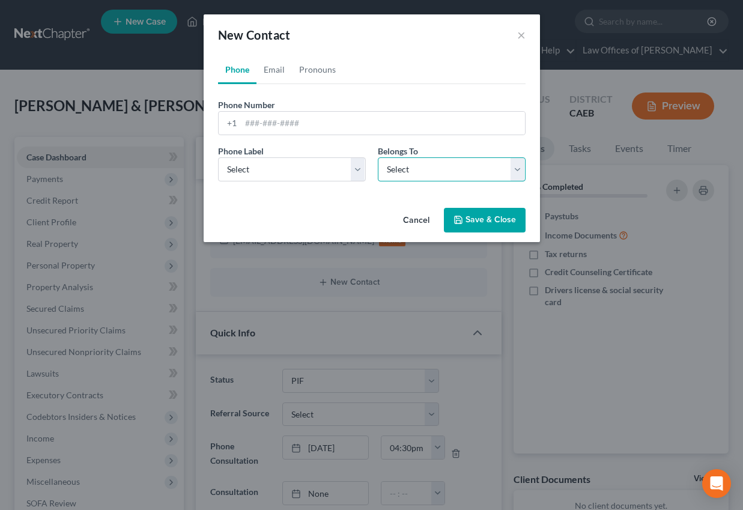
click at [424, 180] on select "Select Client Spouse Other" at bounding box center [452, 169] width 148 height 24
select select "1"
click at [378, 157] on select "Select Client Spouse Other" at bounding box center [452, 169] width 148 height 24
click at [318, 171] on select "Select Mobile Home Work Other" at bounding box center [292, 169] width 148 height 24
select select "0"
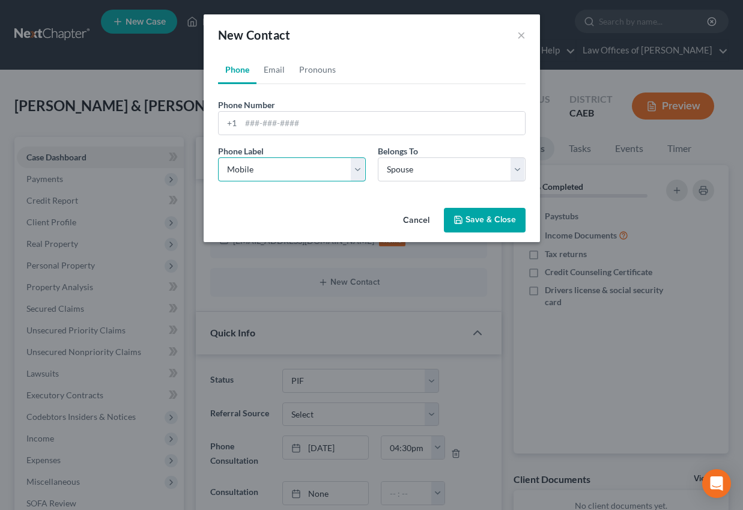
click at [218, 157] on select "Select Mobile Home Work Other" at bounding box center [292, 169] width 148 height 24
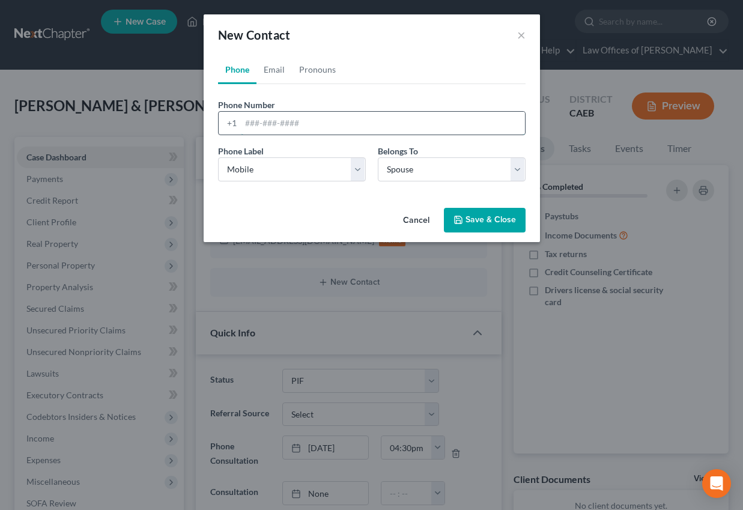
click at [268, 126] on input "tel" at bounding box center [383, 123] width 284 height 23
type input "5593681011"
click at [477, 218] on button "Save & Close" at bounding box center [485, 220] width 82 height 25
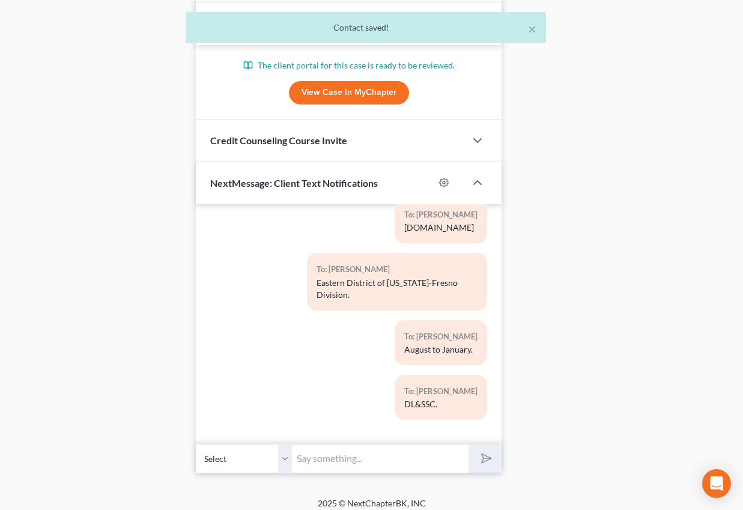
scroll to position [1239, 0]
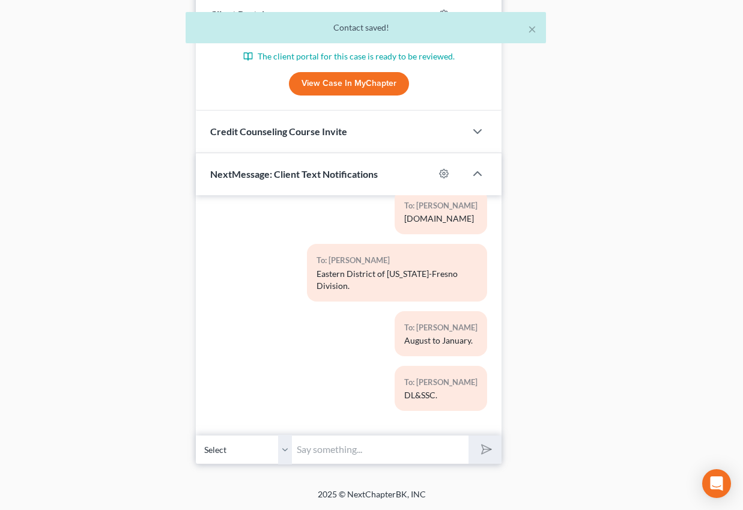
click at [288, 454] on select "Select [PHONE_NUMBER] - [PERSON_NAME] [PHONE_NUMBER] - [PERSON_NAME]" at bounding box center [244, 449] width 96 height 29
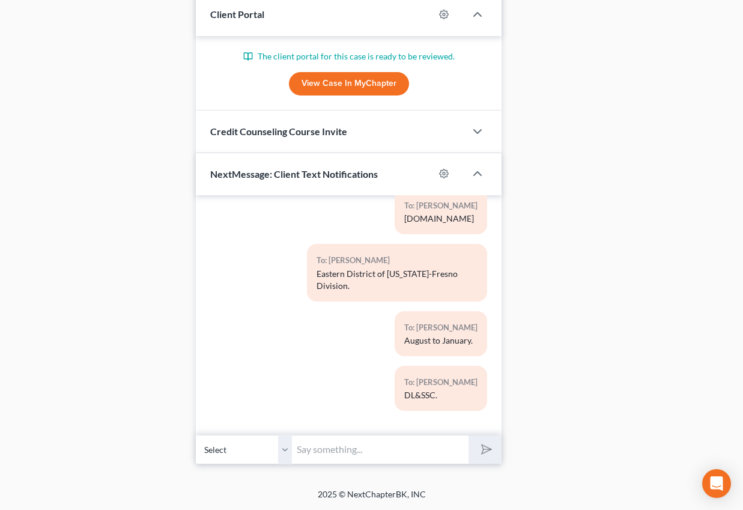
select select "1"
click at [196, 435] on select "Select [PHONE_NUMBER] - [PERSON_NAME] [PHONE_NUMBER] - [PERSON_NAME]" at bounding box center [244, 449] width 96 height 29
click at [313, 454] on input "text" at bounding box center [380, 449] width 177 height 29
type input "S"
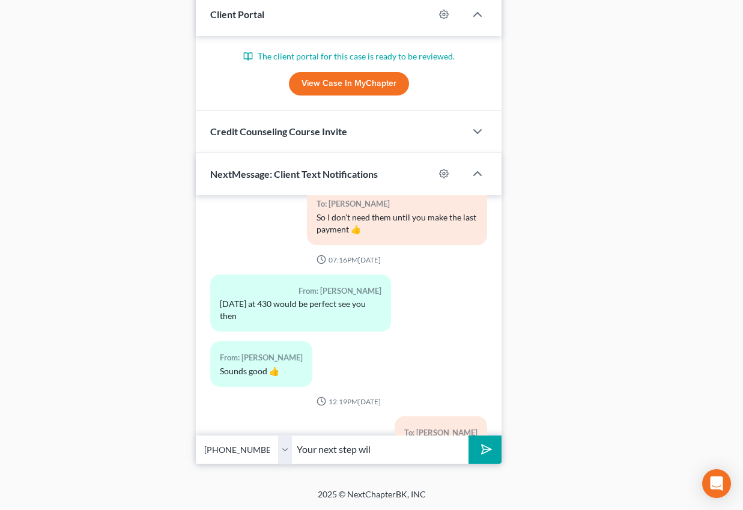
drag, startPoint x: 387, startPoint y: 450, endPoint x: 276, endPoint y: 453, distance: 111.1
click at [276, 453] on div "Select [PHONE_NUMBER] - [PERSON_NAME] [PHONE_NUMBER] - [PERSON_NAME] Your next …" at bounding box center [349, 449] width 306 height 28
drag, startPoint x: 375, startPoint y: 449, endPoint x: 294, endPoint y: 446, distance: 81.7
click at [294, 446] on input "Your next step wil" at bounding box center [380, 449] width 177 height 29
type input "Puede [PERSON_NAME] la clase en: [DOMAIN_NAME] El codigo del abogado: 96009 El …"
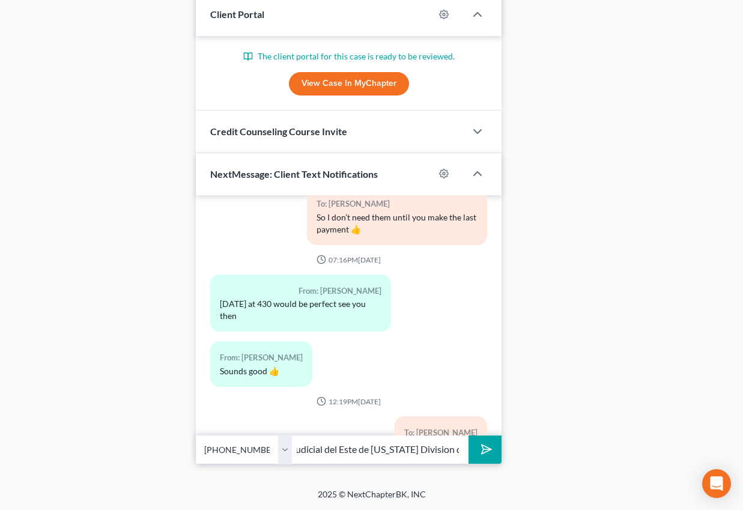
scroll to position [0, 415]
click at [481, 450] on icon "submit" at bounding box center [484, 449] width 17 height 17
click at [285, 447] on select "Select [PHONE_NUMBER] - [PERSON_NAME] [PHONE_NUMBER] - [PERSON_NAME]" at bounding box center [244, 449] width 96 height 29
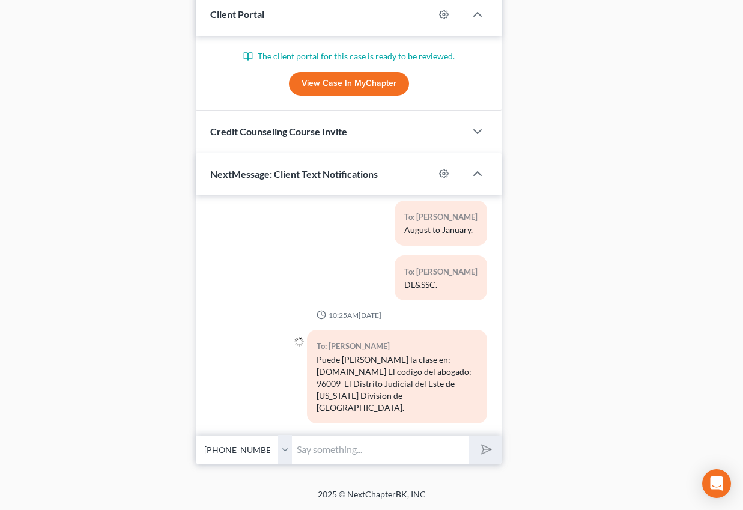
select select "0"
click at [196, 435] on select "Select [PHONE_NUMBER] - [PERSON_NAME] [PHONE_NUMBER] - [PERSON_NAME]" at bounding box center [244, 449] width 96 height 29
click at [319, 452] on input "text" at bounding box center [380, 449] width 177 height 29
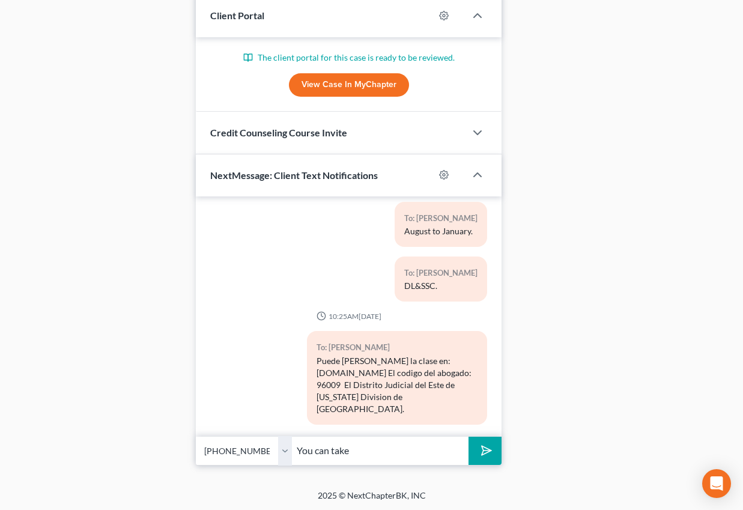
type input "You can take your credit counseling course at: [DOMAIN_NAME]"
click at [468, 437] on button "submit" at bounding box center [484, 451] width 33 height 28
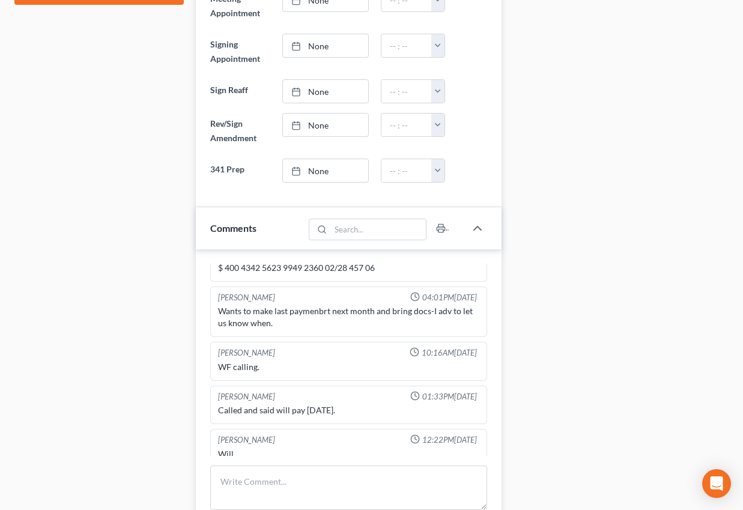
scroll to position [0, 0]
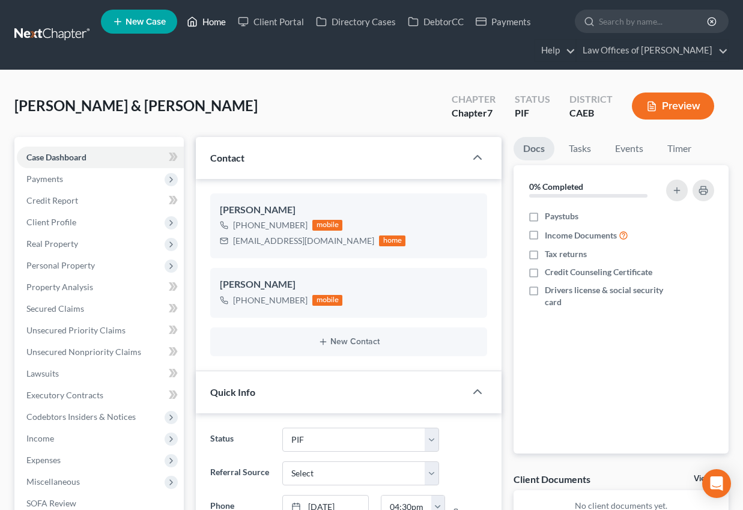
click at [205, 22] on link "Home" at bounding box center [206, 22] width 51 height 22
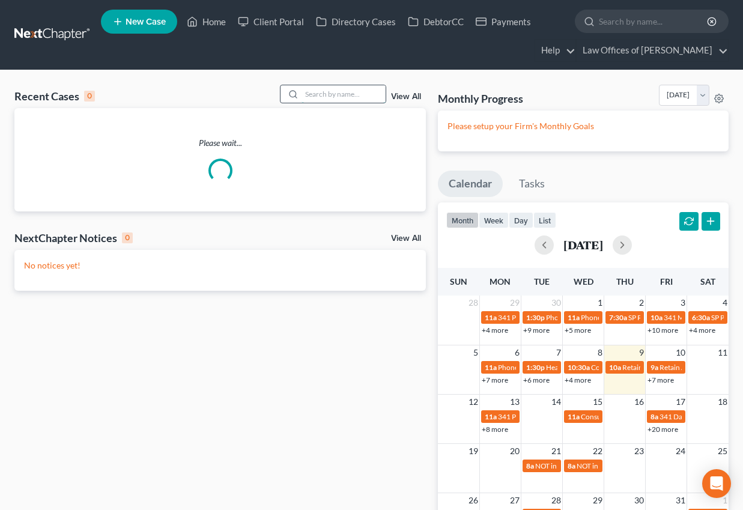
click at [330, 95] on input "search" at bounding box center [343, 93] width 84 height 17
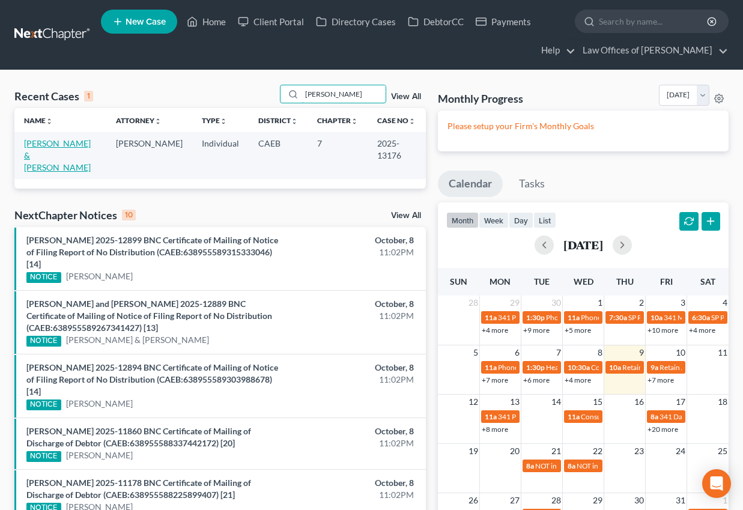
type input "[PERSON_NAME]"
click at [57, 143] on link "[PERSON_NAME] & [PERSON_NAME]" at bounding box center [57, 155] width 67 height 34
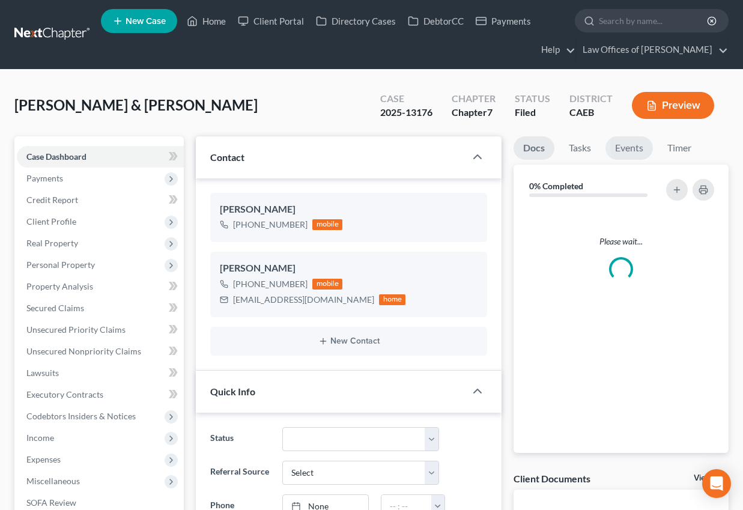
click at [633, 152] on link "Events" at bounding box center [628, 147] width 47 height 23
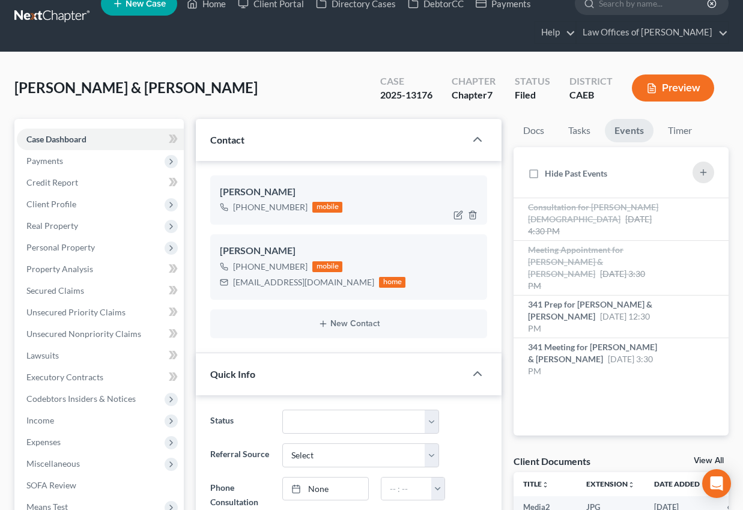
scroll to position [0, 0]
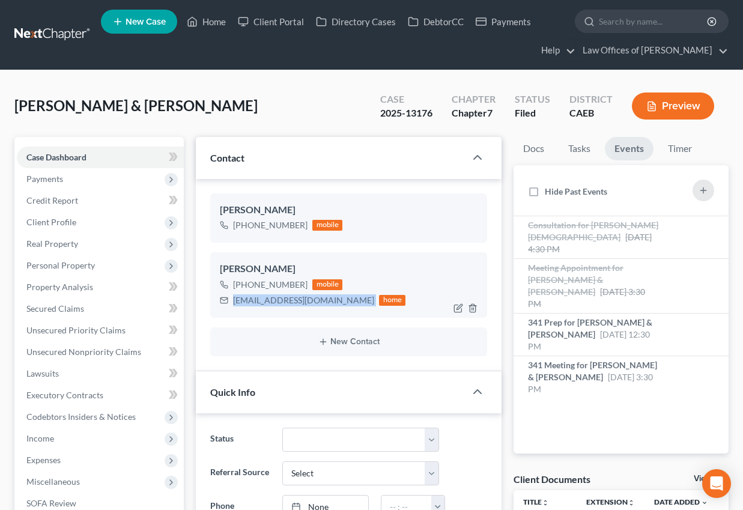
drag, startPoint x: 234, startPoint y: 300, endPoint x: 304, endPoint y: 303, distance: 70.9
click at [321, 304] on div "[EMAIL_ADDRESS][DOMAIN_NAME] home" at bounding box center [313, 300] width 186 height 16
copy div "[EMAIL_ADDRESS][DOMAIN_NAME]"
drag, startPoint x: 211, startPoint y: 17, endPoint x: 726, endPoint y: 66, distance: 517.0
click at [211, 17] on link "Home" at bounding box center [206, 22] width 51 height 22
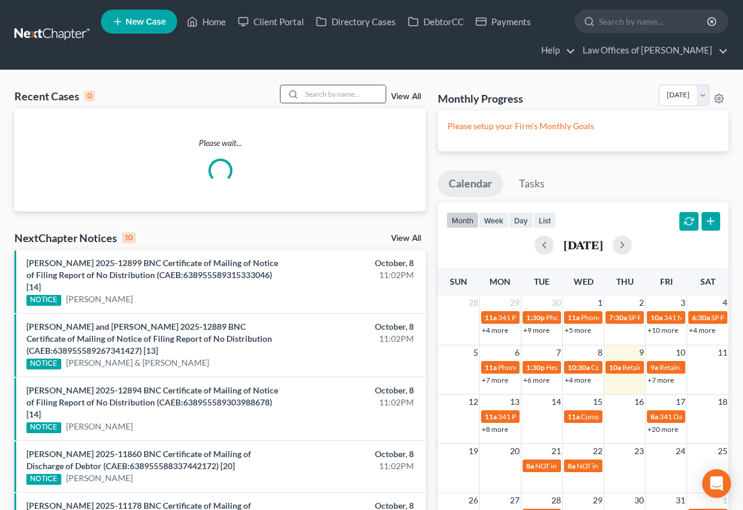
click at [330, 98] on input "search" at bounding box center [343, 93] width 84 height 17
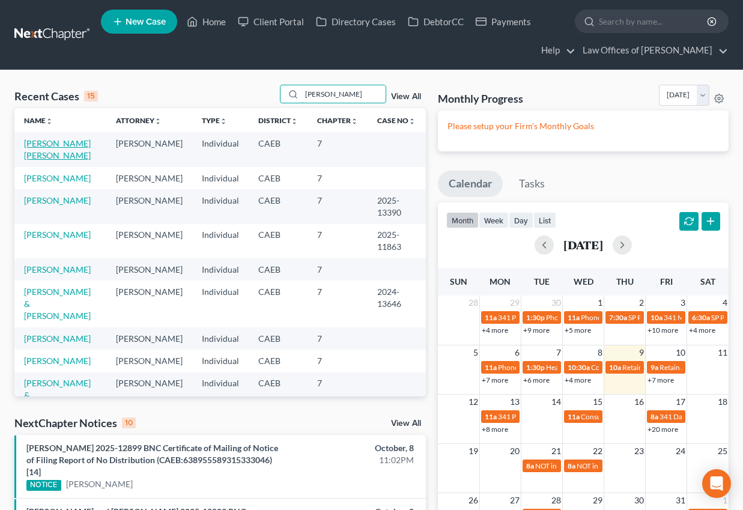
type input "[PERSON_NAME]"
click at [50, 142] on link "[PERSON_NAME] [PERSON_NAME]" at bounding box center [57, 149] width 67 height 22
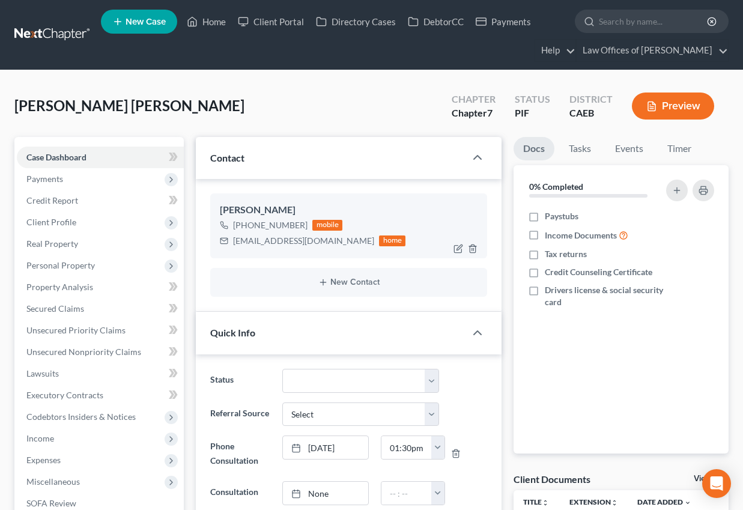
scroll to position [3030, 0]
drag, startPoint x: 235, startPoint y: 241, endPoint x: 330, endPoint y: 241, distance: 94.9
click at [330, 241] on div "[EMAIL_ADDRESS][DOMAIN_NAME]" at bounding box center [303, 241] width 141 height 12
copy div "[EMAIL_ADDRESS][DOMAIN_NAME]"
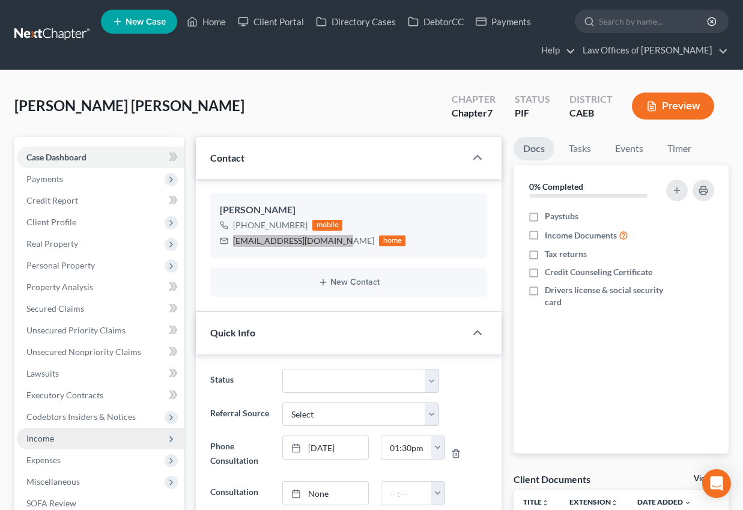
scroll to position [3105, 0]
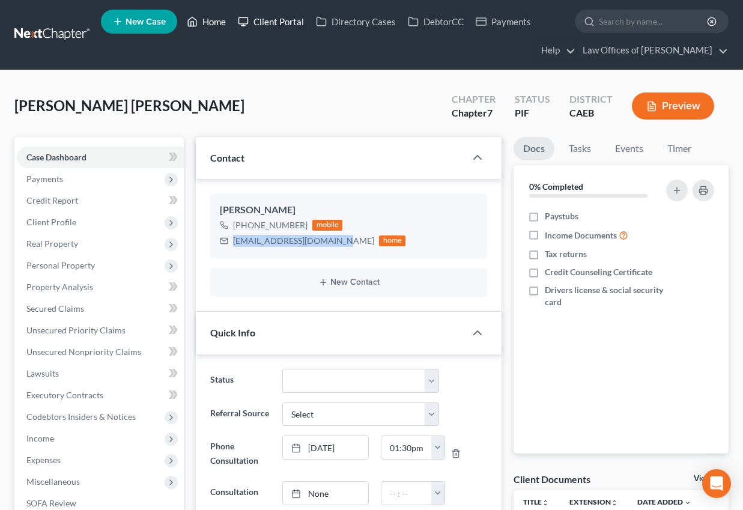
drag, startPoint x: 202, startPoint y: 23, endPoint x: 289, endPoint y: 23, distance: 87.1
click at [202, 23] on link "Home" at bounding box center [206, 22] width 51 height 22
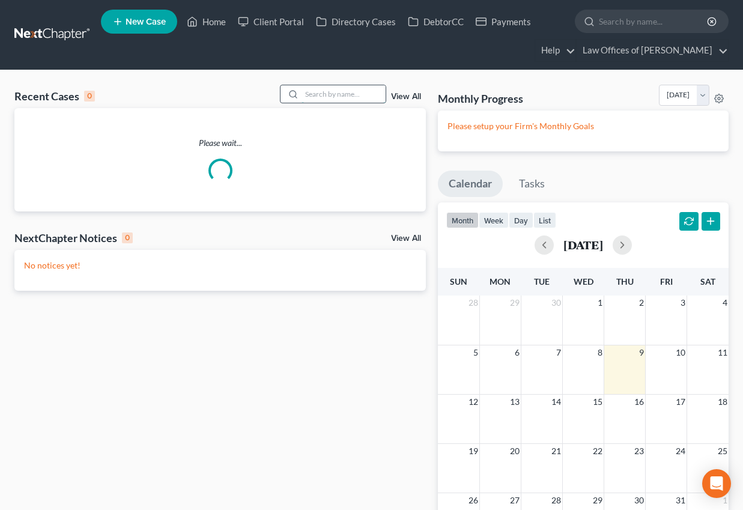
click at [321, 97] on input "search" at bounding box center [343, 93] width 84 height 17
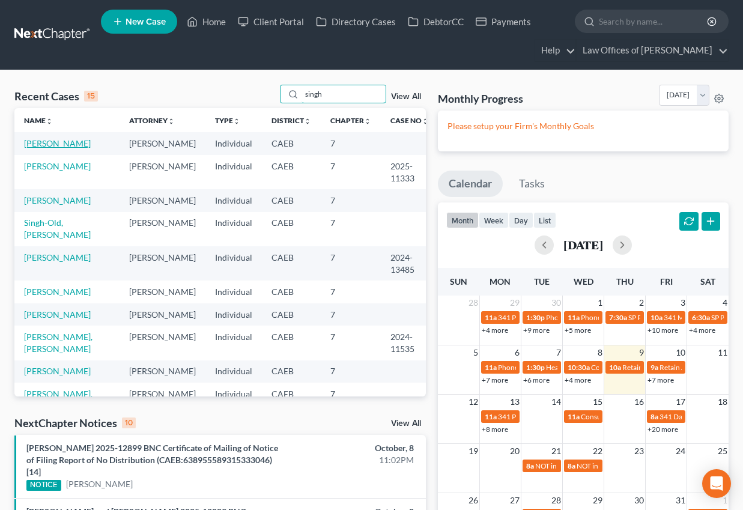
type input "singh"
click at [59, 141] on link "[PERSON_NAME]" at bounding box center [57, 143] width 67 height 10
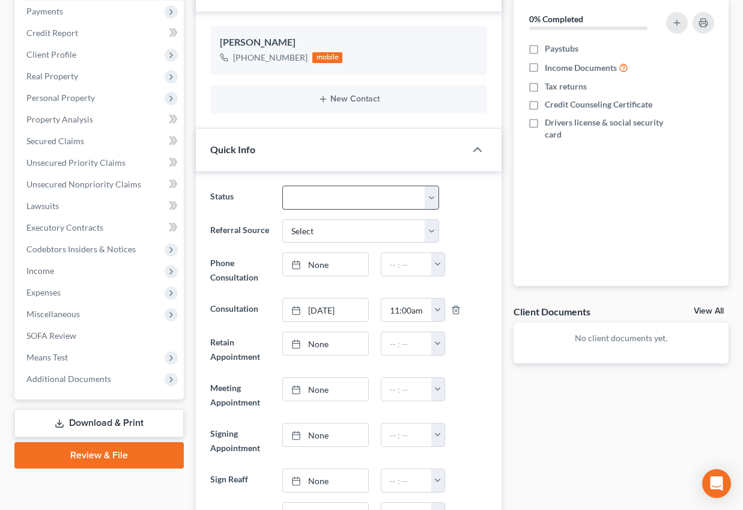
scroll to position [172, 0]
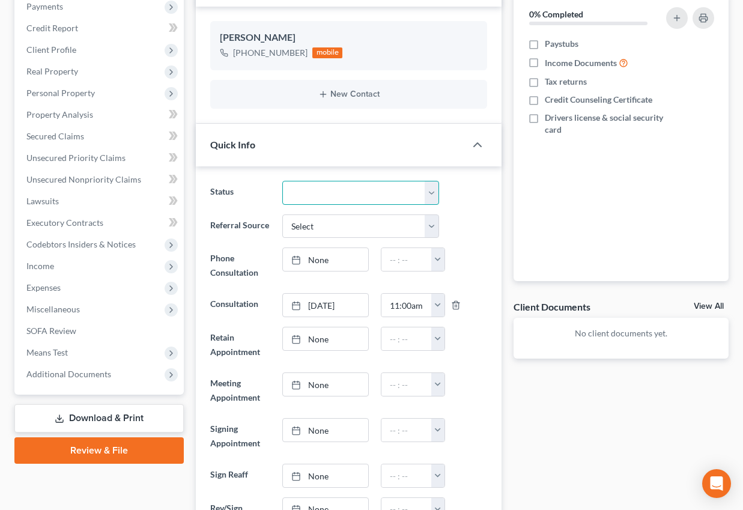
click at [368, 198] on select "Cancelled/Refund Closed Consultation Declined Discharged Filed Income Check In …" at bounding box center [360, 193] width 157 height 24
select select "14"
click at [282, 181] on select "Cancelled/Refund Closed Consultation Declined Discharged Filed Income Check In …" at bounding box center [360, 193] width 157 height 24
click at [481, 200] on div "Status Cancelled/Refund Closed Consultation Declined Discharged Filed Income Ch…" at bounding box center [348, 193] width 289 height 24
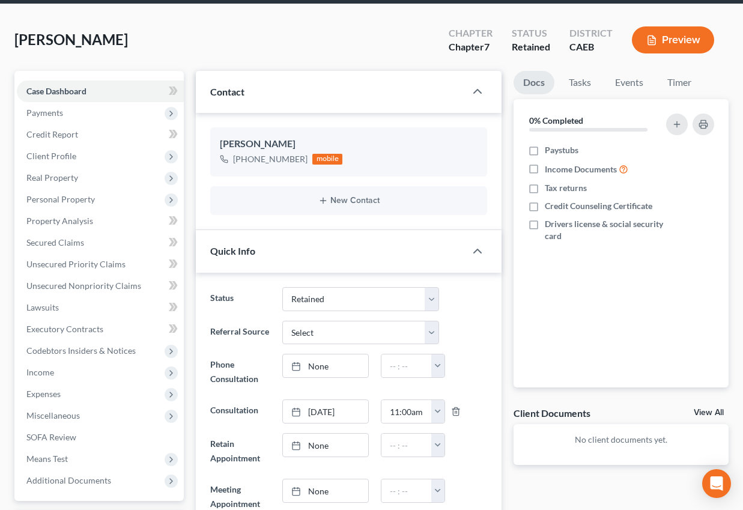
scroll to position [0, 0]
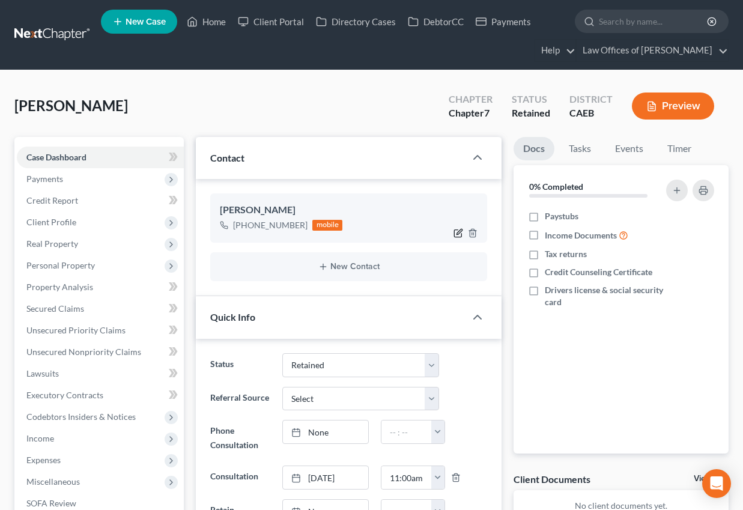
click at [453, 231] on icon "button" at bounding box center [458, 233] width 10 height 10
select select "0"
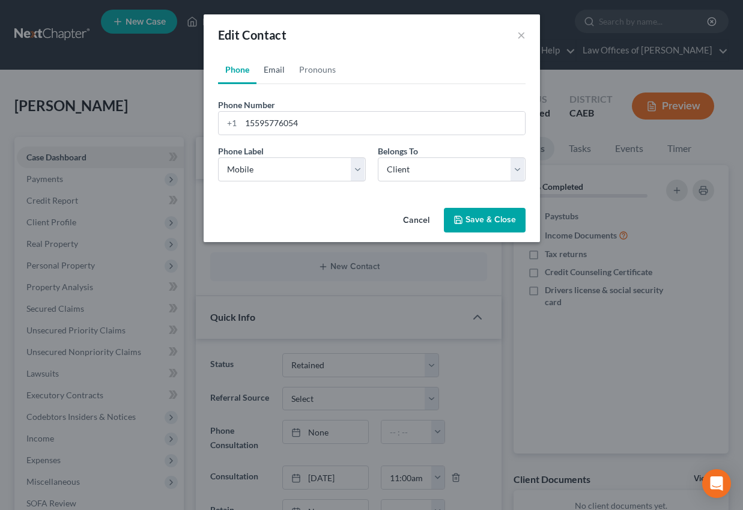
click at [283, 70] on link "Email" at bounding box center [273, 69] width 35 height 29
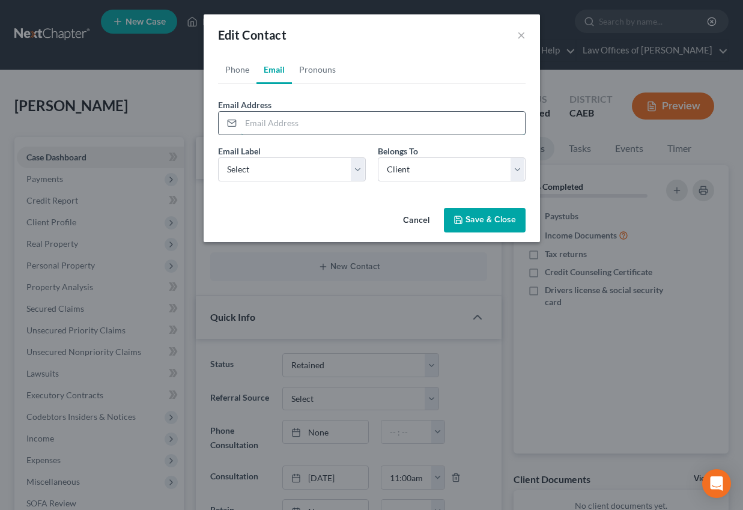
click at [285, 123] on input "email" at bounding box center [383, 123] width 284 height 23
type input "[EMAIL_ADDRESS][DOMAIN_NAME]"
click at [276, 171] on select "Select Home Work Other" at bounding box center [292, 169] width 148 height 24
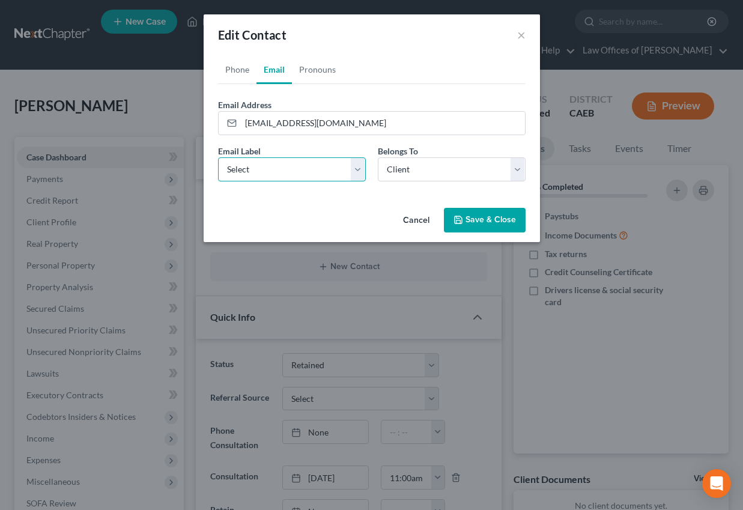
select select "0"
click at [218, 157] on select "Select Home Work Other" at bounding box center [292, 169] width 148 height 24
click at [402, 167] on select "Select Client Other" at bounding box center [452, 169] width 148 height 24
click at [378, 157] on select "Select Client Other" at bounding box center [452, 169] width 148 height 24
click at [487, 220] on button "Save & Close" at bounding box center [485, 220] width 82 height 25
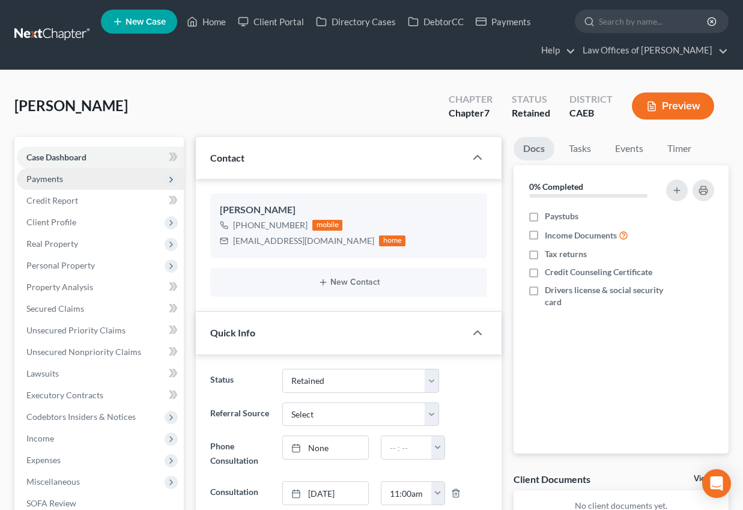
click at [91, 181] on span "Payments" at bounding box center [100, 179] width 167 height 22
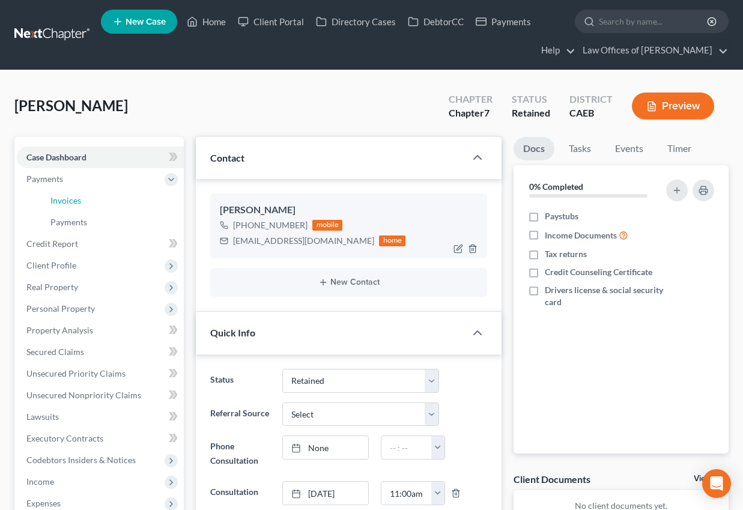
click at [77, 200] on span "Invoices" at bounding box center [65, 200] width 31 height 10
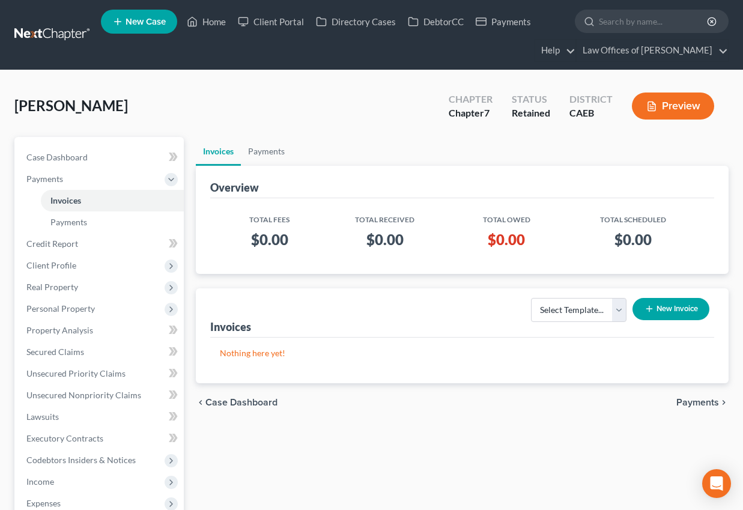
click at [667, 299] on button "New Invoice" at bounding box center [670, 309] width 77 height 22
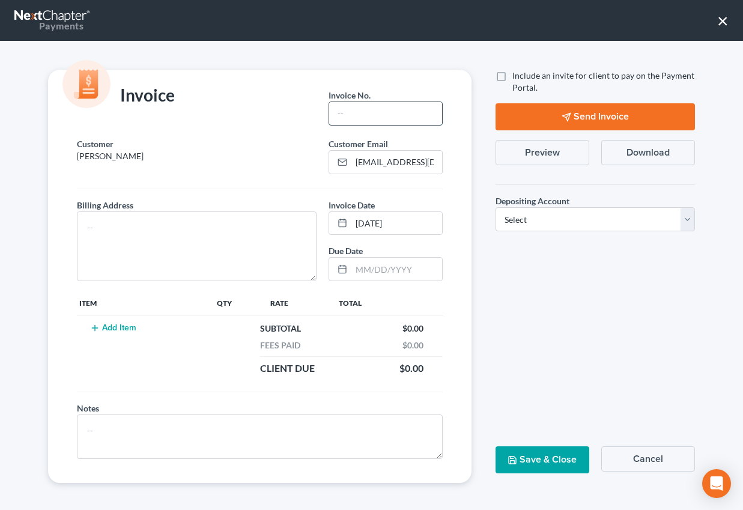
click at [384, 115] on input "text" at bounding box center [385, 113] width 113 height 23
type input "10092502"
click at [208, 229] on textarea at bounding box center [197, 246] width 240 height 70
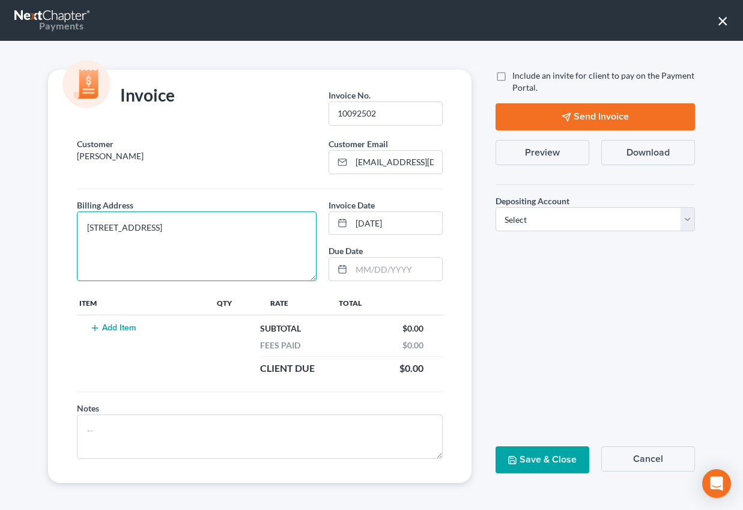
type textarea "[STREET_ADDRESS]"
drag, startPoint x: 118, startPoint y: 335, endPoint x: 118, endPoint y: 328, distance: 7.2
click at [118, 335] on td "Add Item" at bounding box center [146, 348] width 138 height 67
click at [118, 326] on button "Add Item" at bounding box center [112, 328] width 53 height 10
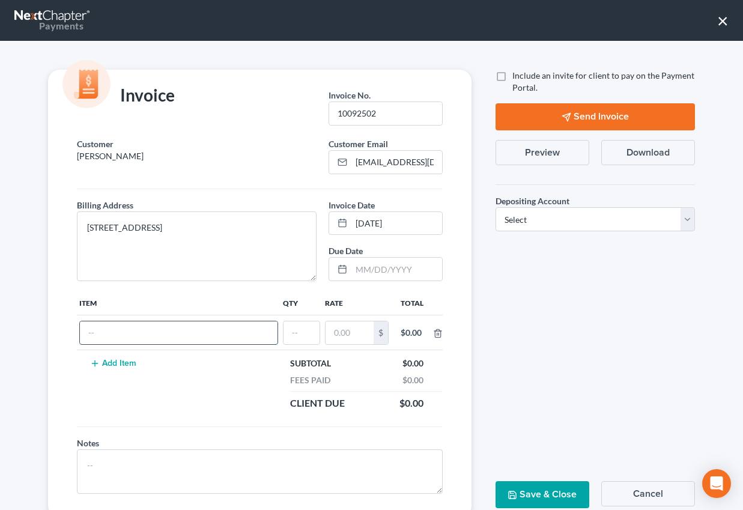
click at [129, 330] on input "text" at bounding box center [179, 332] width 198 height 23
type input "Attorneys Fee"
click at [309, 336] on input "text" at bounding box center [301, 332] width 36 height 23
type input "1"
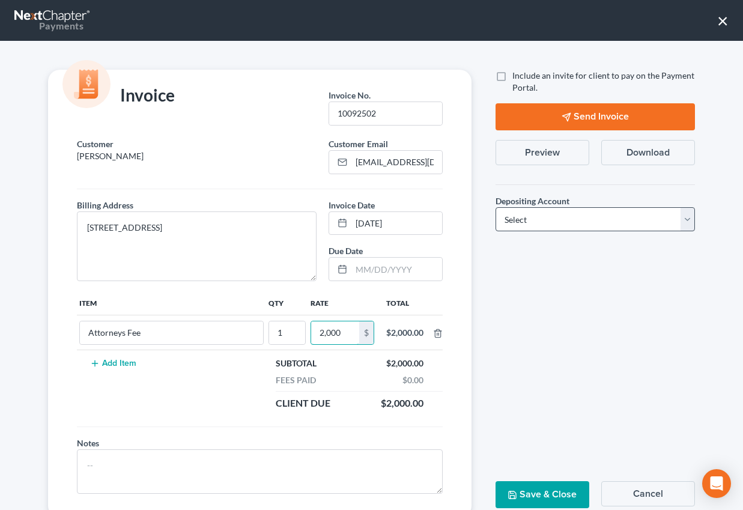
type input "2,000"
click at [516, 218] on select "Select Operation Trust" at bounding box center [594, 219] width 199 height 24
click at [495, 207] on select "Select Operation Trust" at bounding box center [594, 219] width 199 height 24
click at [516, 221] on select "Select Operation Trust" at bounding box center [594, 219] width 199 height 24
click at [495, 207] on select "Select Operation Trust" at bounding box center [594, 219] width 199 height 24
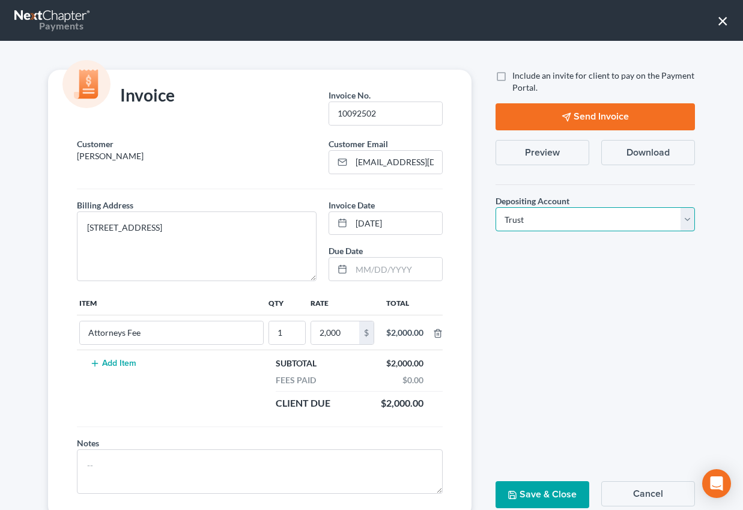
click at [513, 209] on select "Select Operation Trust" at bounding box center [594, 219] width 199 height 24
select select "0"
click at [495, 207] on select "Select Operation Trust" at bounding box center [594, 219] width 199 height 24
click at [530, 486] on button "Save & Close" at bounding box center [542, 494] width 94 height 27
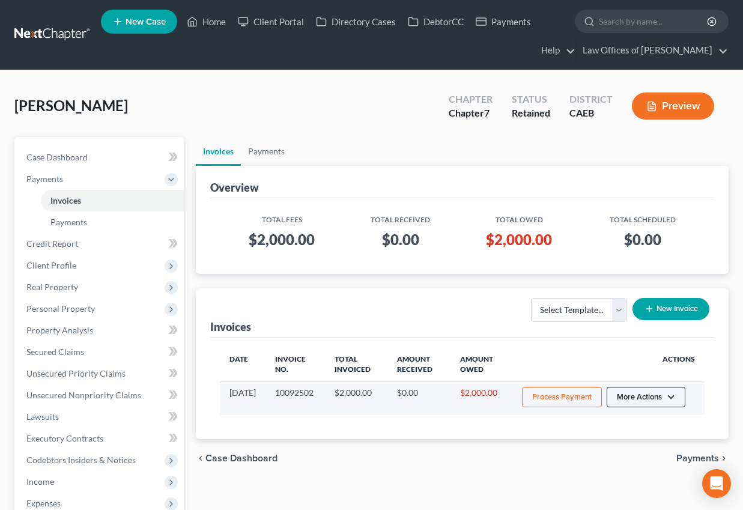
click at [655, 402] on button "More Actions" at bounding box center [646, 397] width 79 height 20
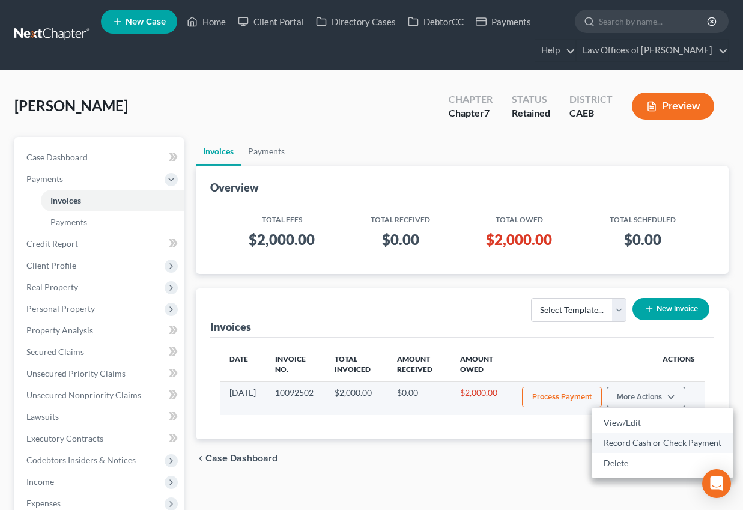
click at [626, 443] on link "Record Cash or Check Payment" at bounding box center [662, 442] width 141 height 20
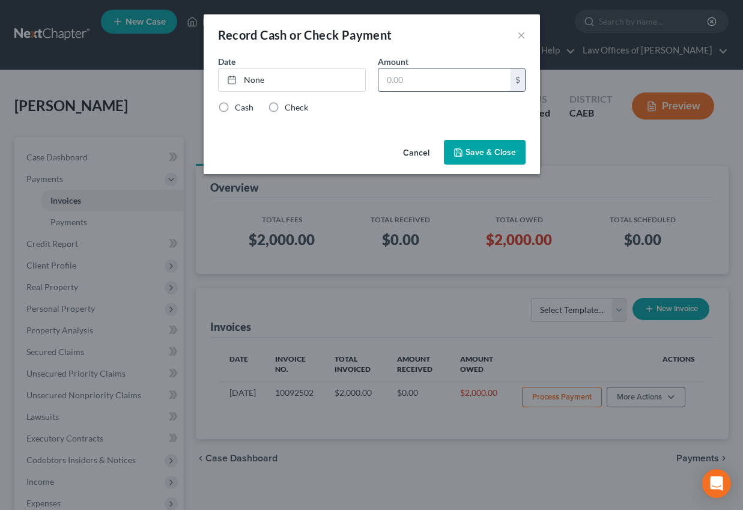
click at [453, 81] on input "text" at bounding box center [444, 79] width 132 height 23
type input "2,000"
type input "[DATE]"
click at [350, 84] on link "None" at bounding box center [292, 79] width 147 height 23
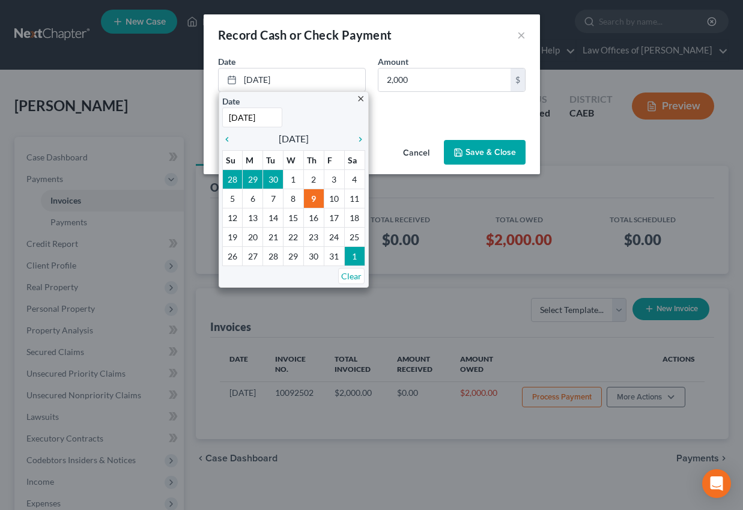
drag, startPoint x: 401, startPoint y: 108, endPoint x: 312, endPoint y: 110, distance: 88.3
click at [401, 108] on div "Cash Check" at bounding box center [371, 107] width 307 height 12
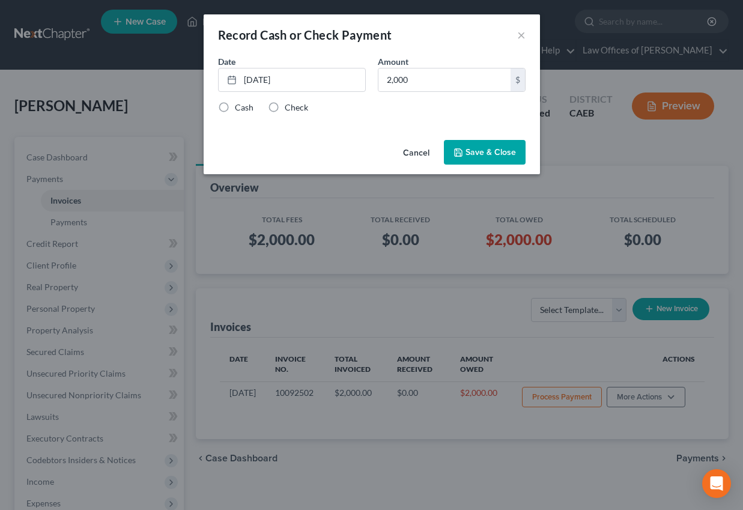
drag, startPoint x: 287, startPoint y: 109, endPoint x: 465, endPoint y: 144, distance: 181.7
click at [287, 109] on label "Check" at bounding box center [296, 107] width 23 height 12
click at [289, 109] on input "Check" at bounding box center [293, 105] width 8 height 8
radio input "true"
click at [482, 153] on button "Save & Close" at bounding box center [485, 152] width 82 height 25
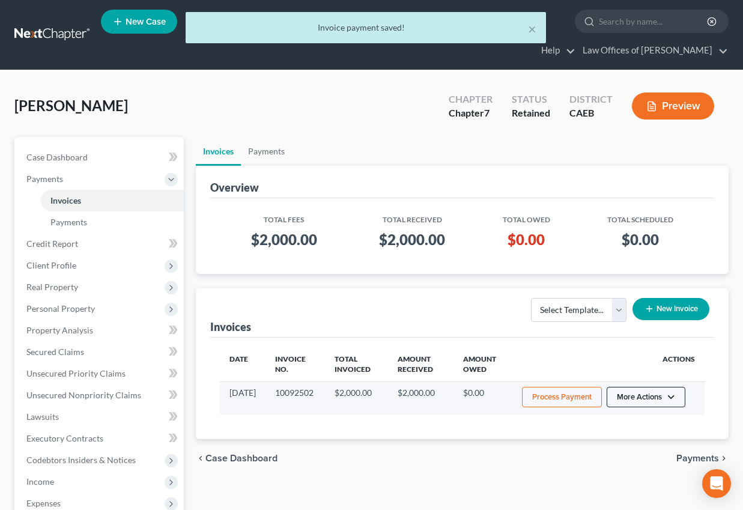
click at [638, 395] on button "More Actions" at bounding box center [646, 397] width 79 height 20
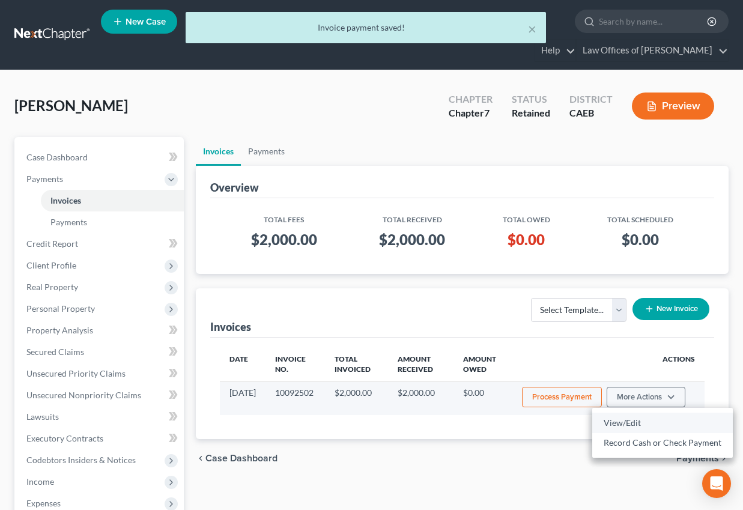
click at [626, 428] on link "View/Edit" at bounding box center [662, 423] width 141 height 20
select select "0"
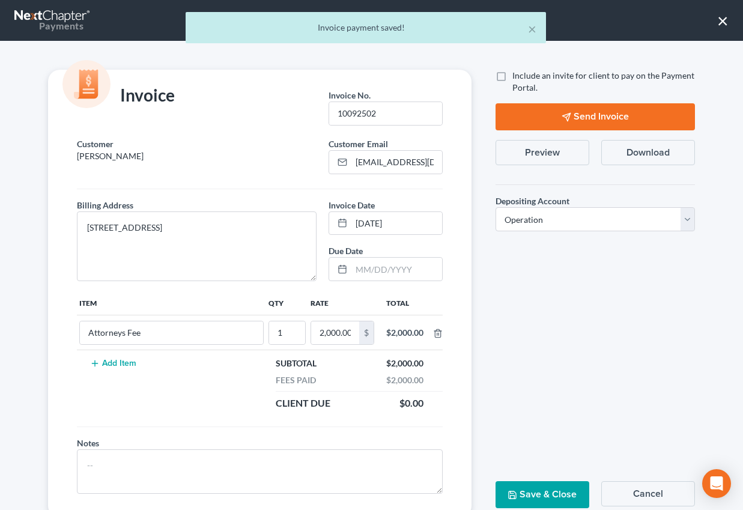
click at [552, 153] on button "Preview" at bounding box center [542, 152] width 94 height 25
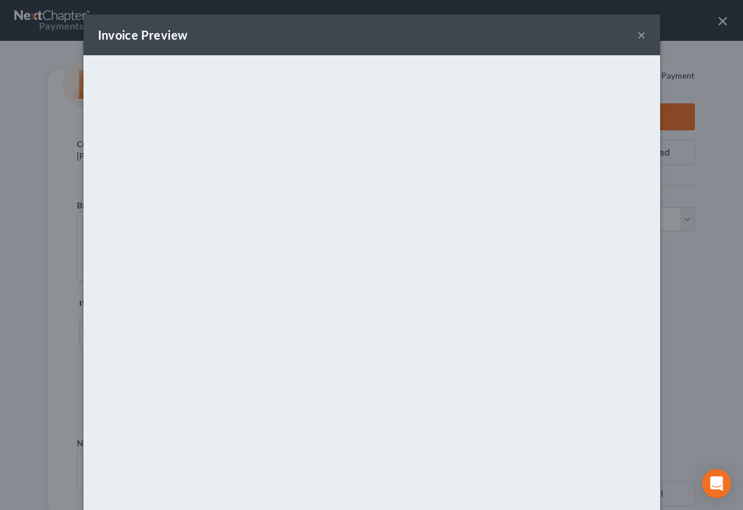
click at [640, 34] on button "×" at bounding box center [641, 35] width 8 height 14
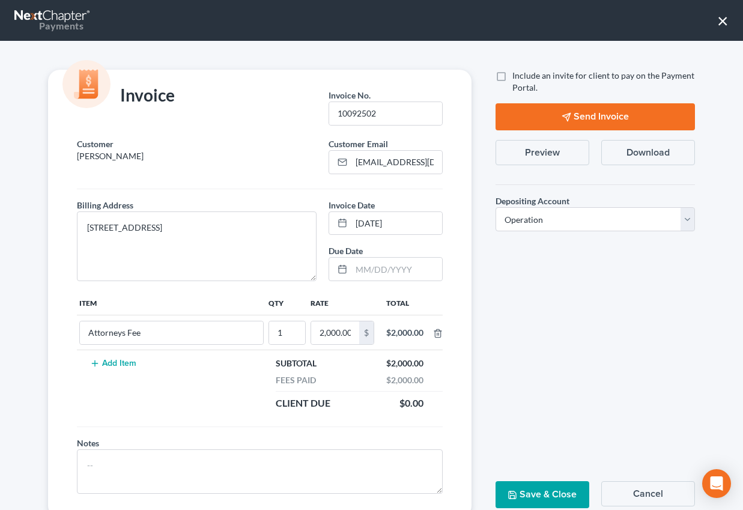
click at [554, 154] on button "Preview" at bounding box center [542, 152] width 94 height 25
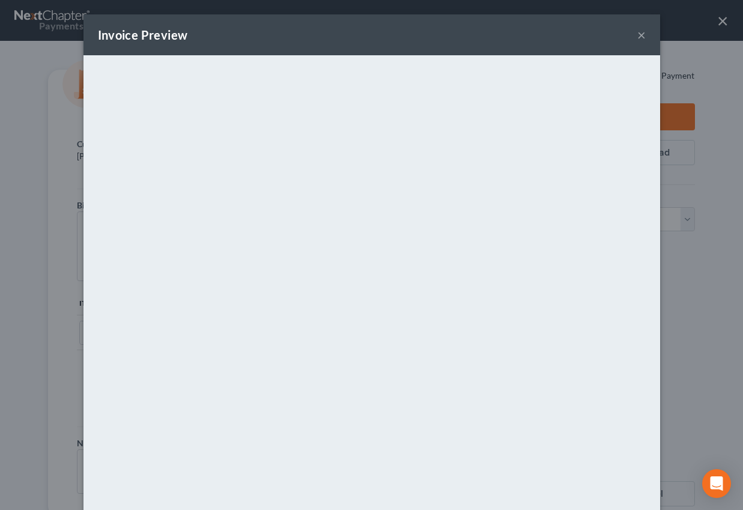
click at [642, 35] on button "×" at bounding box center [641, 35] width 8 height 14
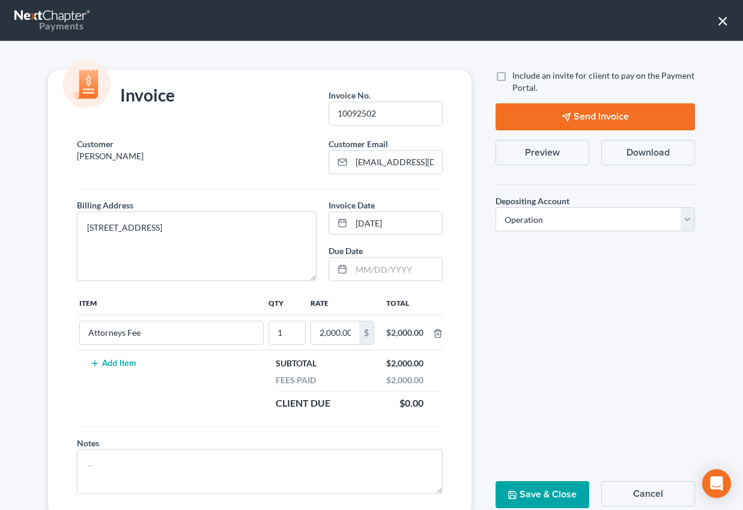
click at [725, 25] on button "×" at bounding box center [722, 20] width 11 height 19
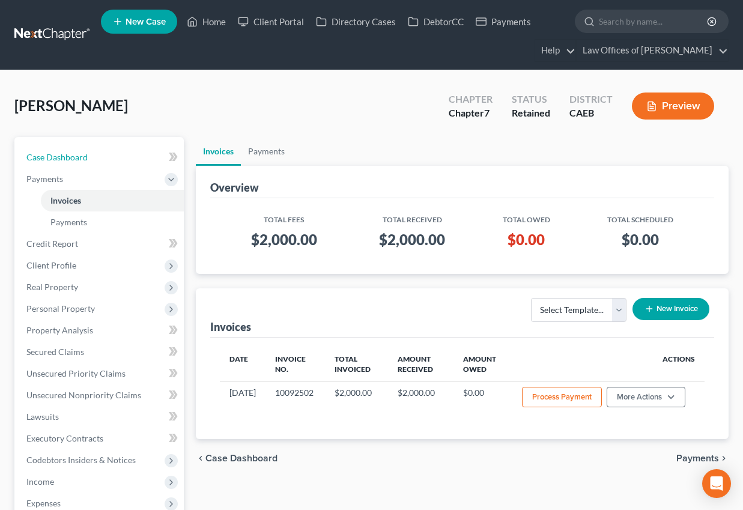
drag, startPoint x: 73, startPoint y: 155, endPoint x: 351, endPoint y: 274, distance: 303.2
click at [72, 155] on span "Case Dashboard" at bounding box center [56, 157] width 61 height 10
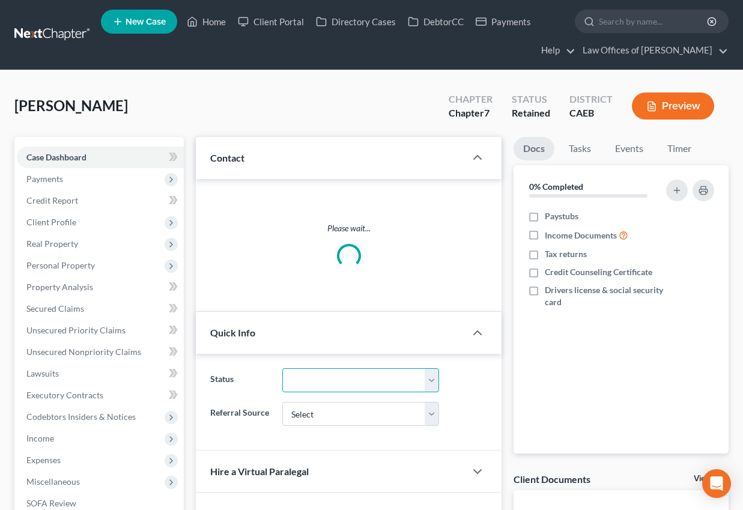
click at [365, 368] on select at bounding box center [360, 380] width 157 height 24
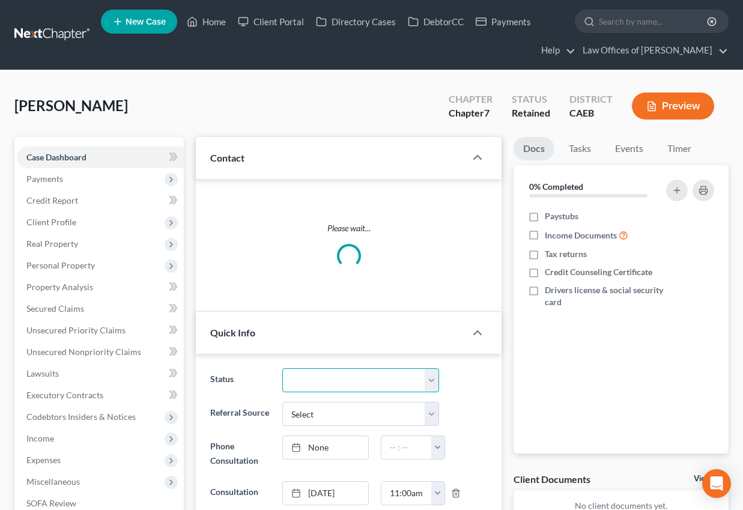
click at [425, 368] on select at bounding box center [360, 380] width 157 height 24
click at [433, 368] on select at bounding box center [360, 380] width 157 height 24
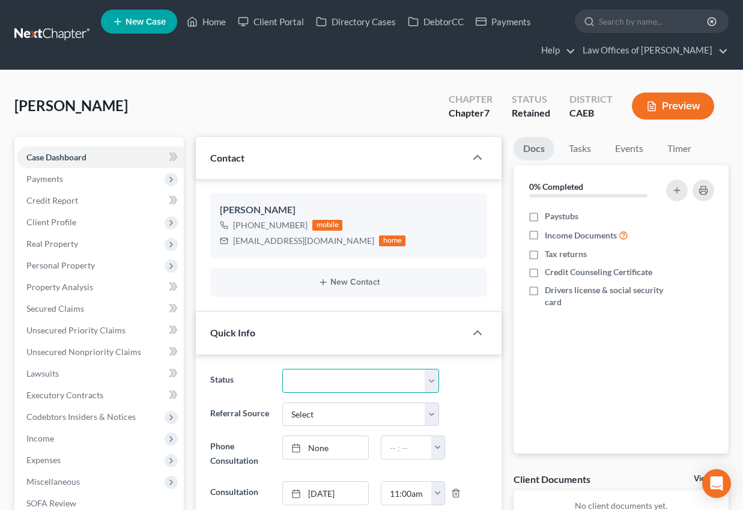
scroll to position [59, 0]
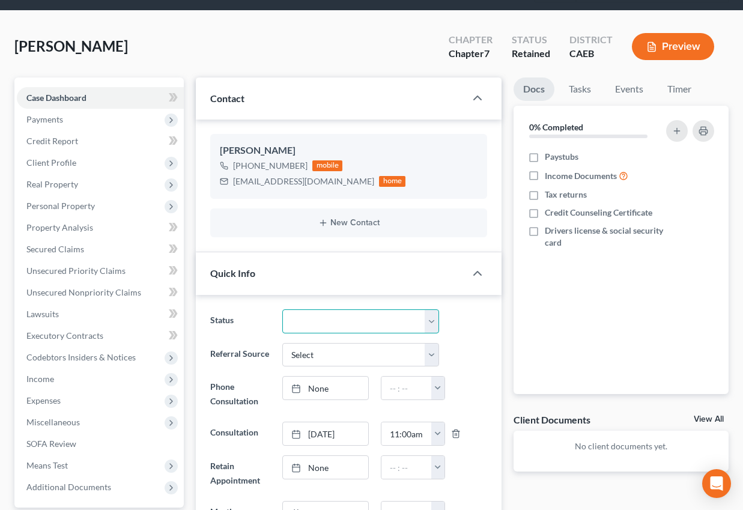
select select "11"
click at [282, 309] on select "Cancelled/Refund Closed Consultation Declined Discharged Filed Income Check In …" at bounding box center [360, 321] width 157 height 24
